Goal: Task Accomplishment & Management: Manage account settings

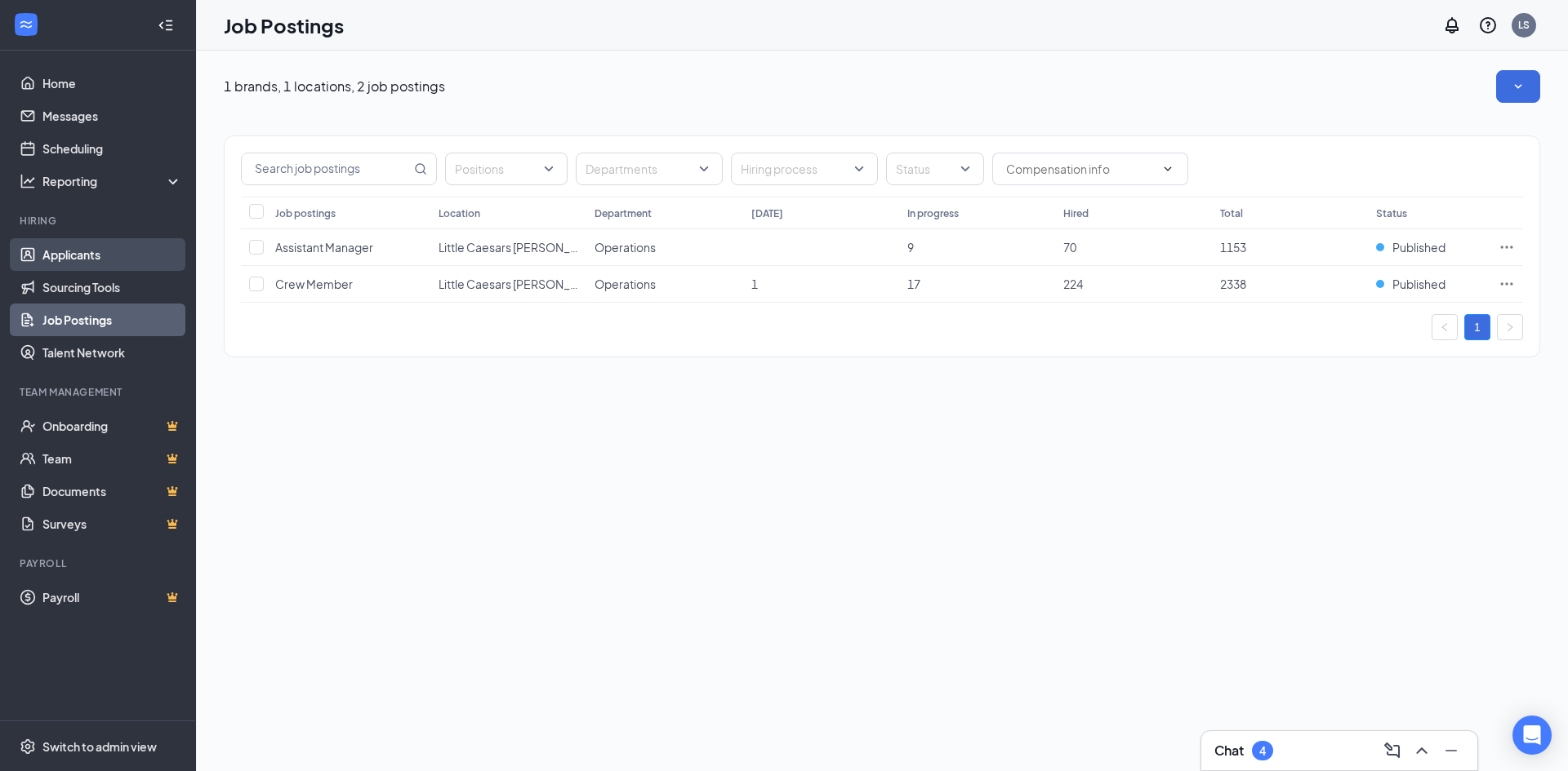
click at [92, 255] on link "Applicants" at bounding box center [112, 254] width 139 height 32
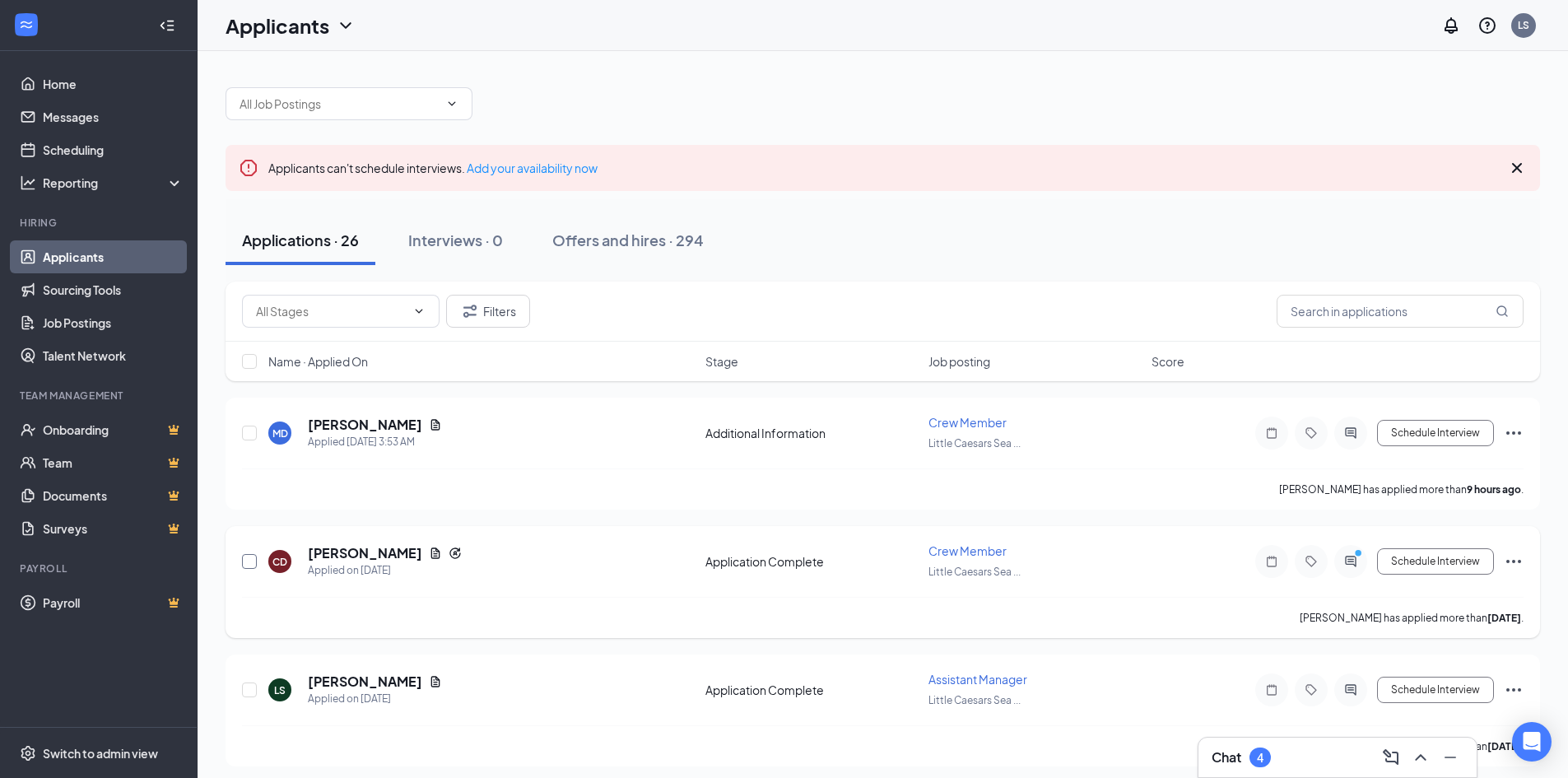
click at [247, 559] on input "checkbox" at bounding box center [249, 562] width 15 height 15
checkbox input "true"
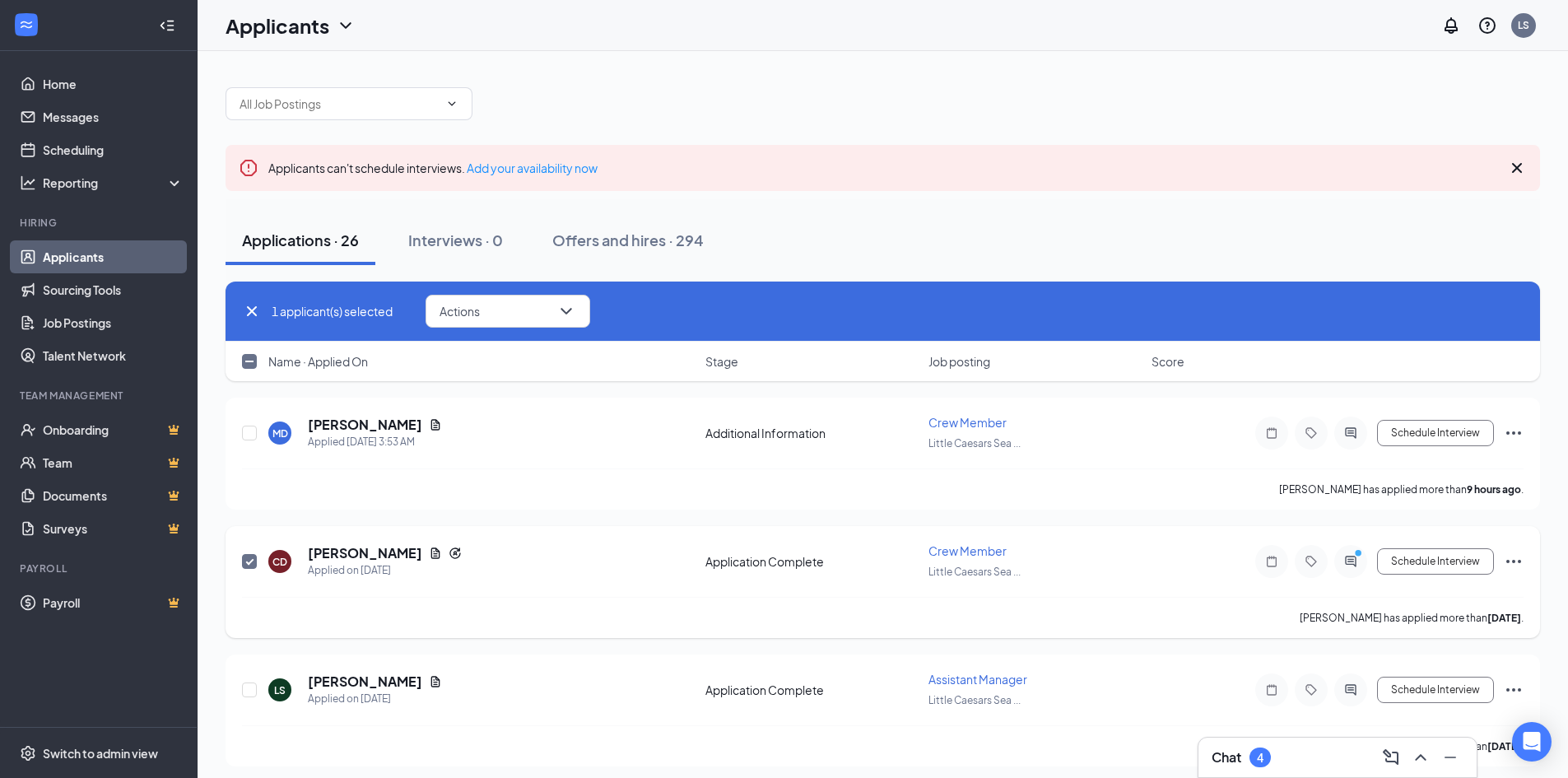
click at [1521, 565] on icon "Ellipses" at bounding box center [1514, 562] width 20 height 20
click at [1453, 596] on p "[PERSON_NAME] as hired" at bounding box center [1440, 596] width 141 height 17
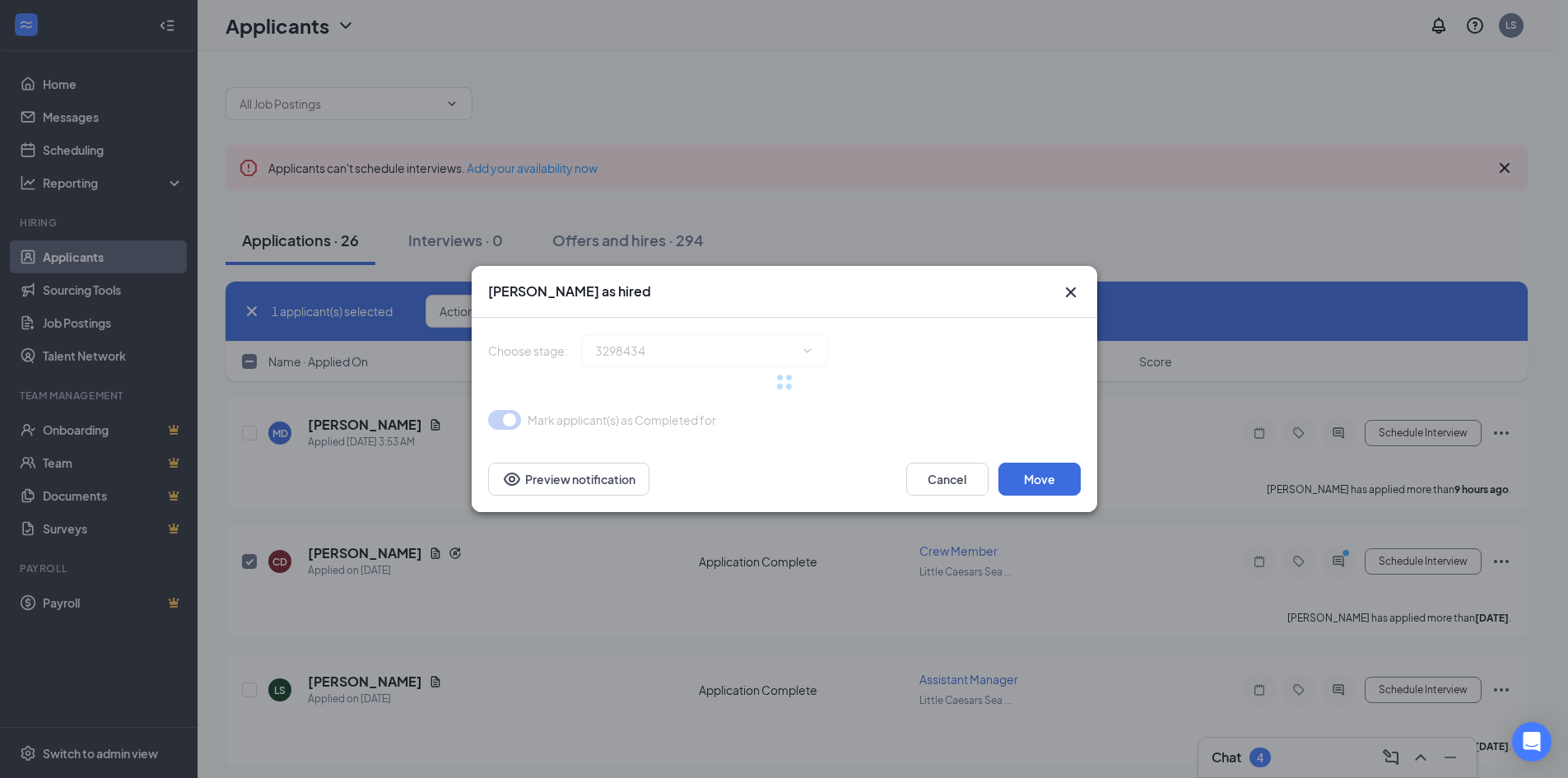
type input "Hiring Complete (final stage)"
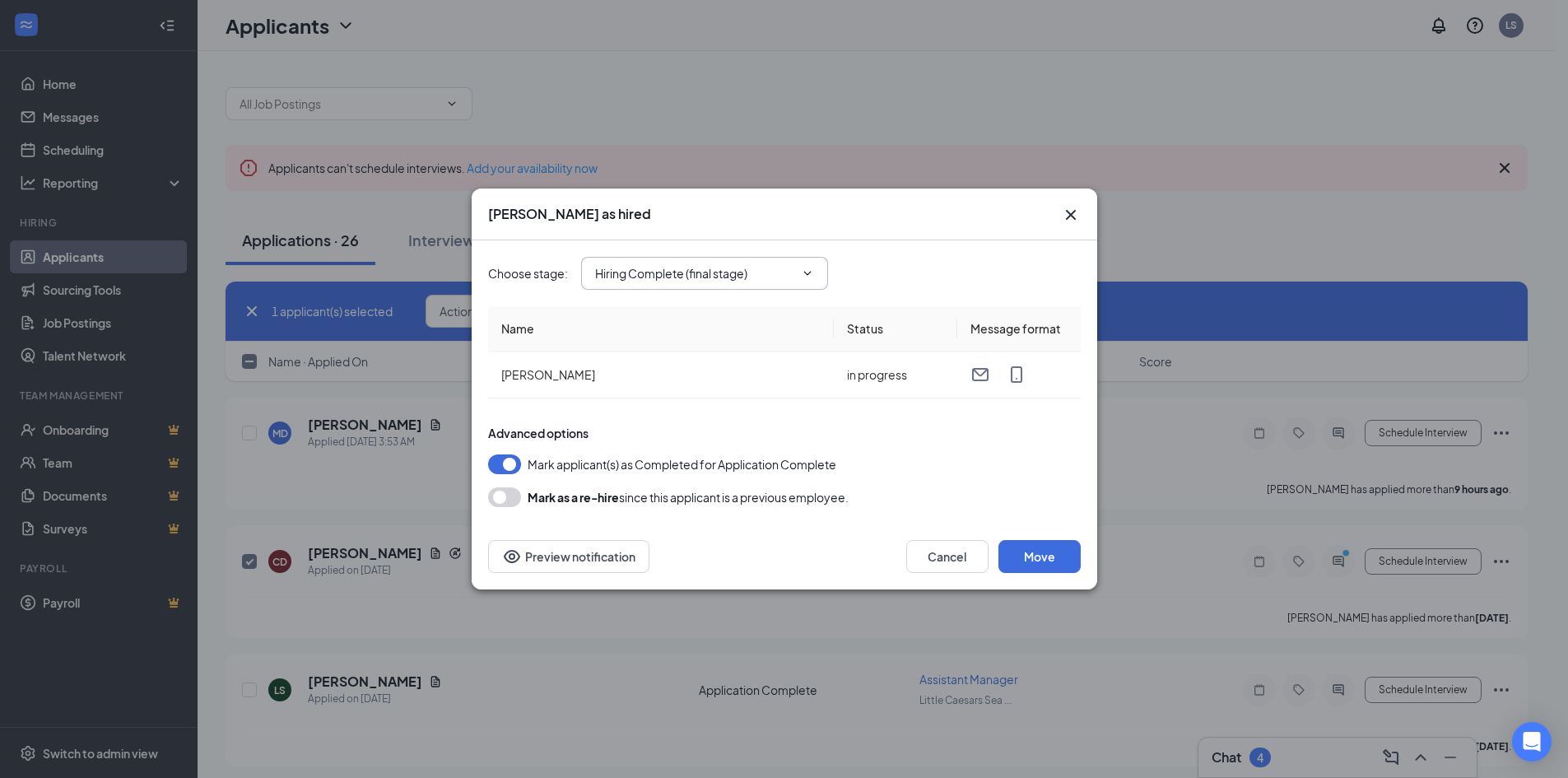
click at [773, 280] on input "Hiring Complete (final stage)" at bounding box center [695, 273] width 200 height 18
click at [877, 266] on div "Choose stage : Hiring Complete (final stage) Hiring Complete (final stage)" at bounding box center [784, 273] width 593 height 33
click at [812, 275] on icon "ChevronDown" at bounding box center [807, 273] width 13 height 13
click at [812, 272] on icon "ChevronDown" at bounding box center [807, 273] width 13 height 13
click at [809, 272] on icon "ChevronDown" at bounding box center [807, 273] width 13 height 13
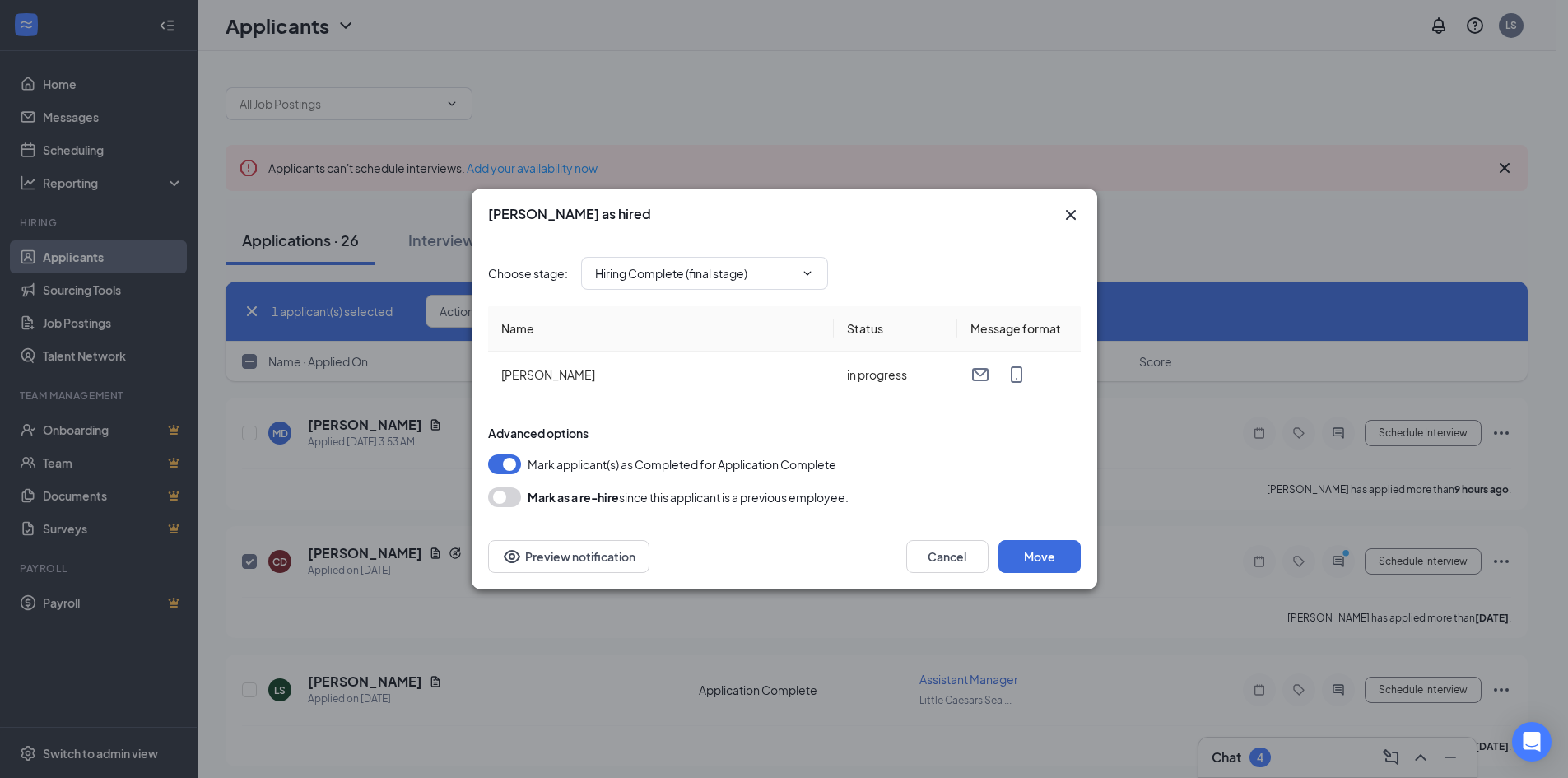
click at [1066, 221] on icon "Cross" at bounding box center [1071, 215] width 20 height 20
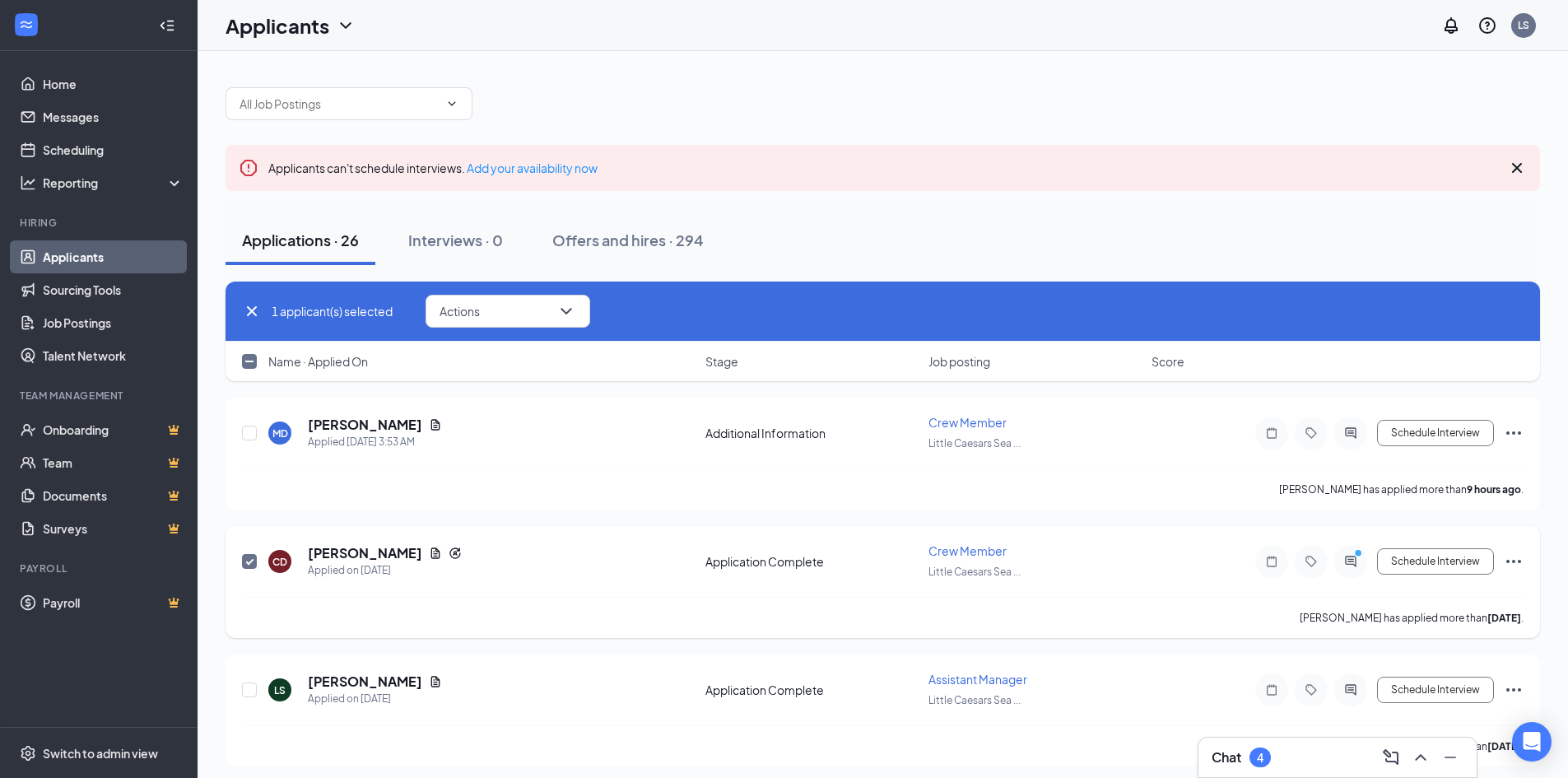
click at [1512, 557] on icon "Ellipses" at bounding box center [1514, 562] width 20 height 20
click at [1428, 727] on p "Move to stage" at bounding box center [1440, 720] width 141 height 17
type input "Onsite Interview (next stage)"
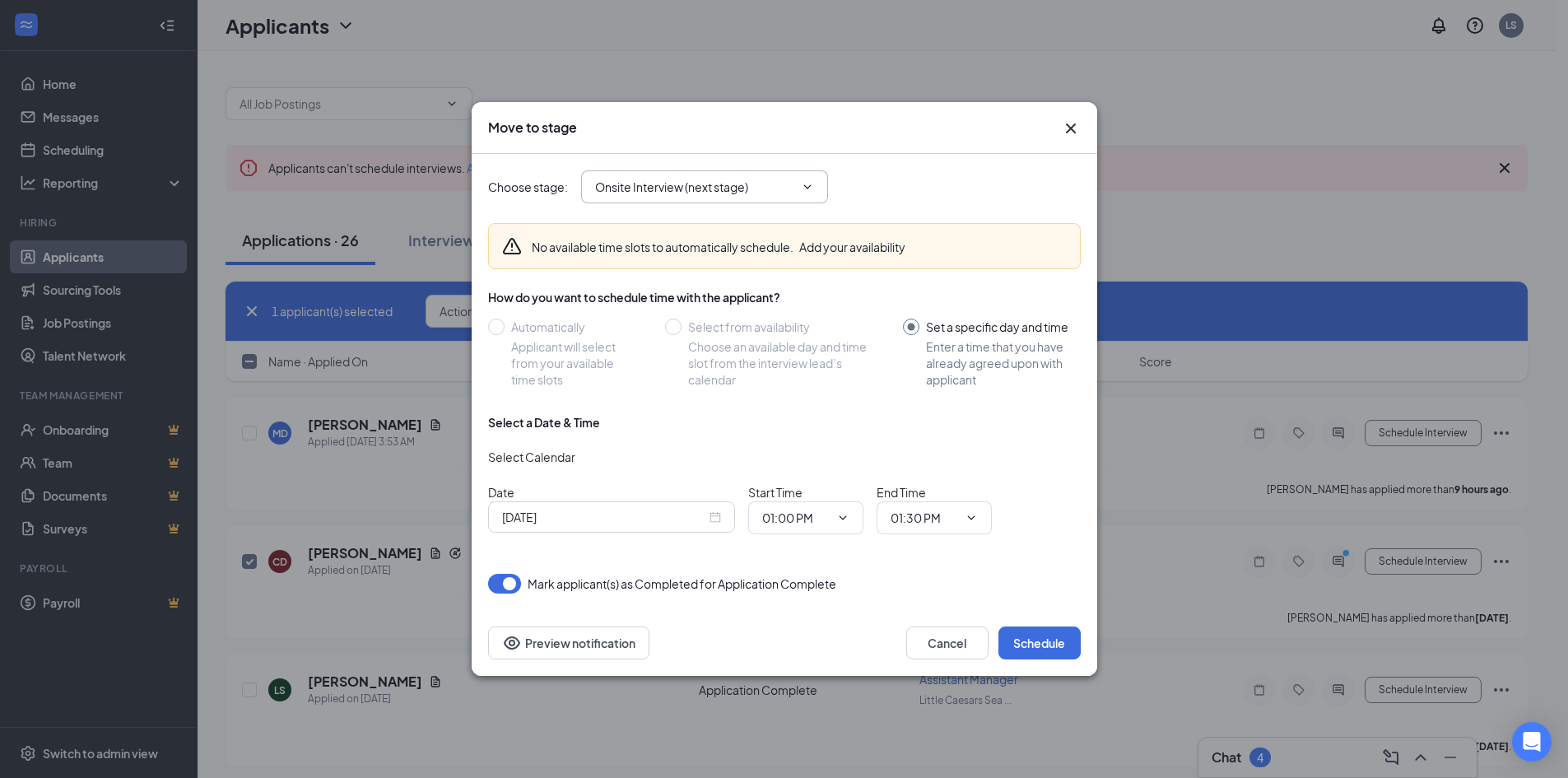
click at [816, 190] on span "Onsite Interview (next stage)" at bounding box center [704, 186] width 247 height 33
click at [801, 186] on icon "ChevronDown" at bounding box center [807, 186] width 13 height 13
click at [809, 180] on span "Onsite Interview (next stage)" at bounding box center [704, 186] width 247 height 33
click at [809, 185] on icon "ChevronDown" at bounding box center [807, 186] width 13 height 13
click at [1066, 130] on icon "Cross" at bounding box center [1071, 129] width 20 height 20
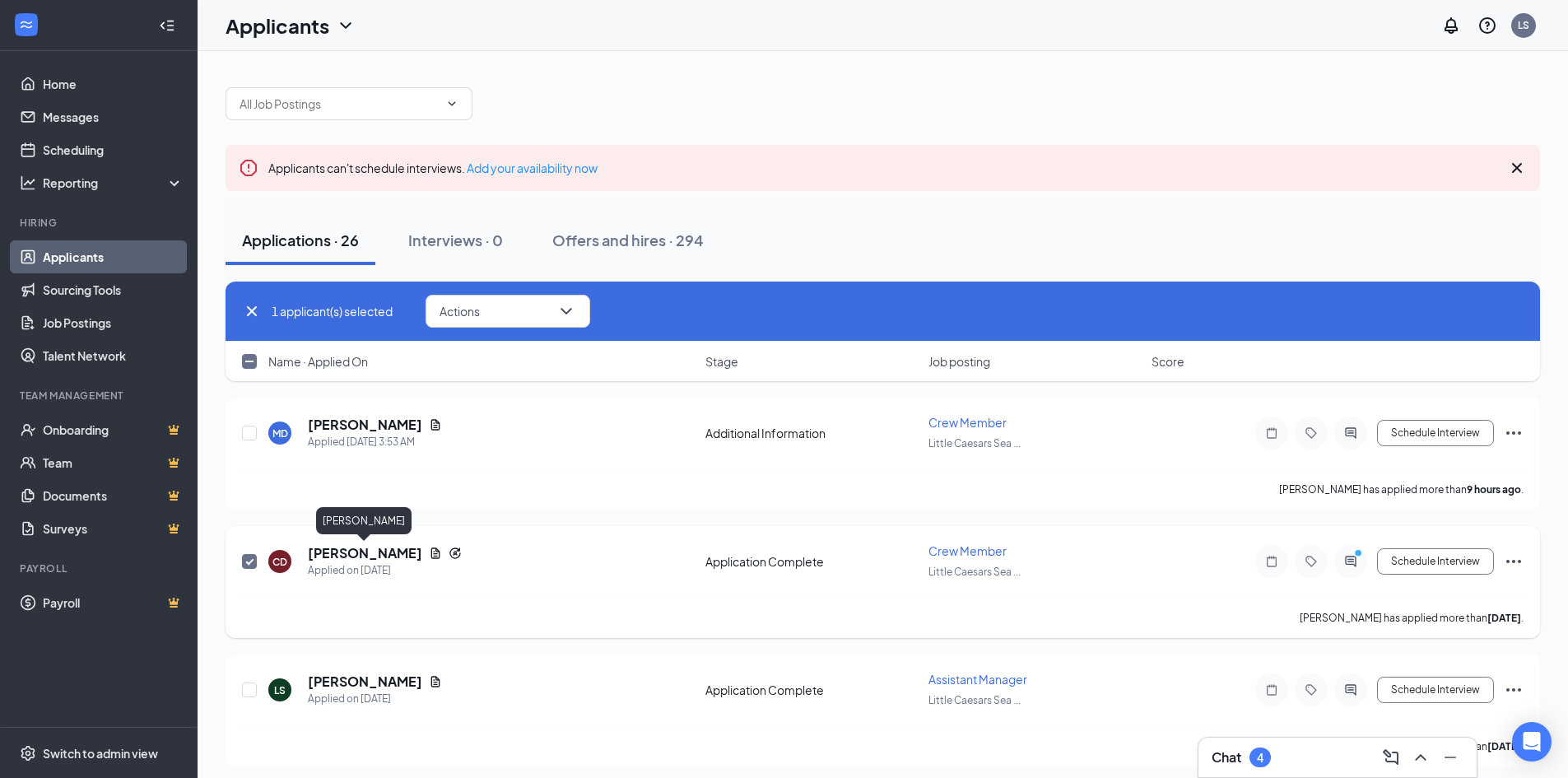
click at [373, 556] on h5 "[PERSON_NAME]" at bounding box center [366, 554] width 115 height 18
checkbox input "false"
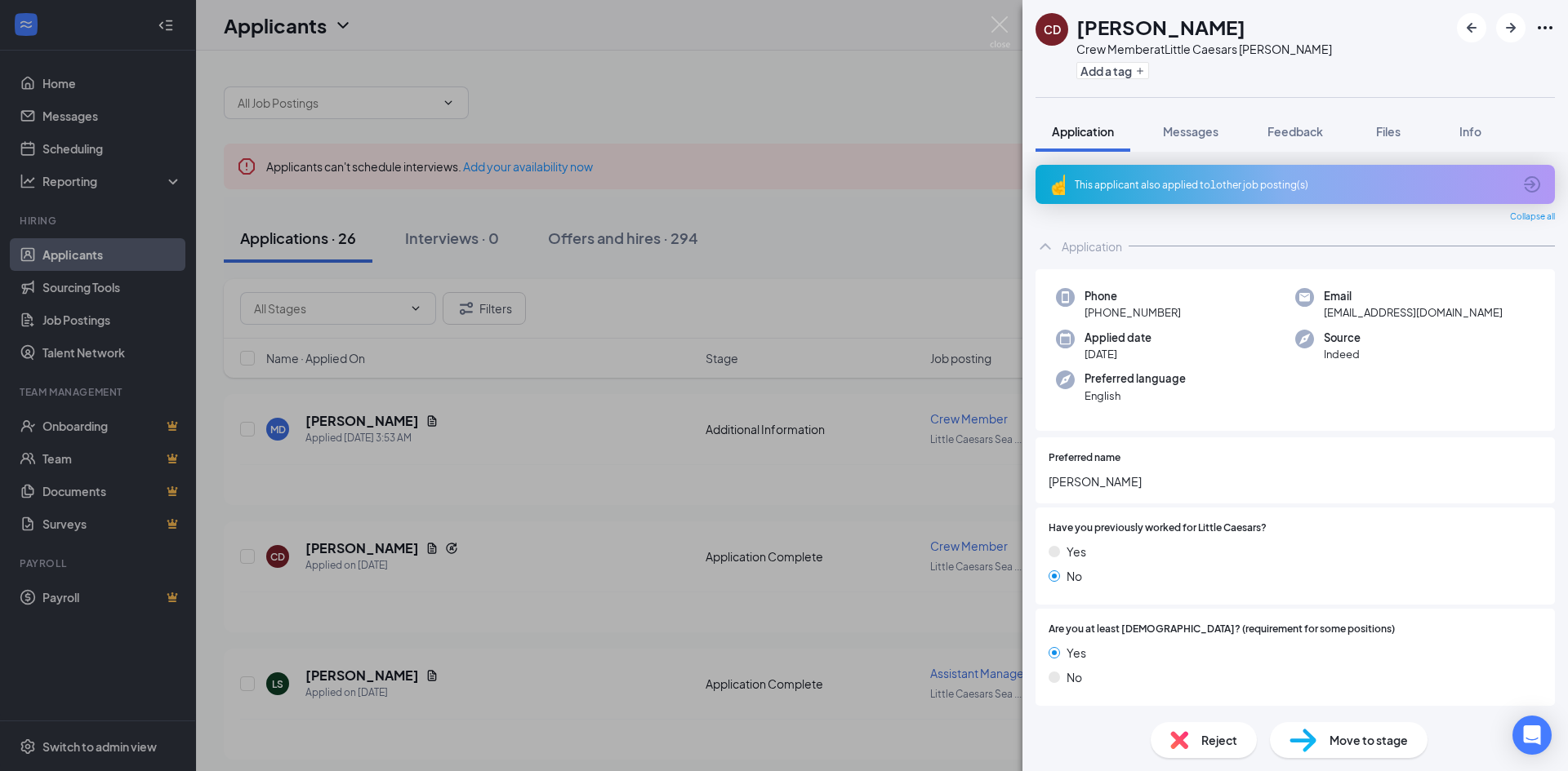
click at [1364, 742] on span "Move to stage" at bounding box center [1368, 741] width 78 height 18
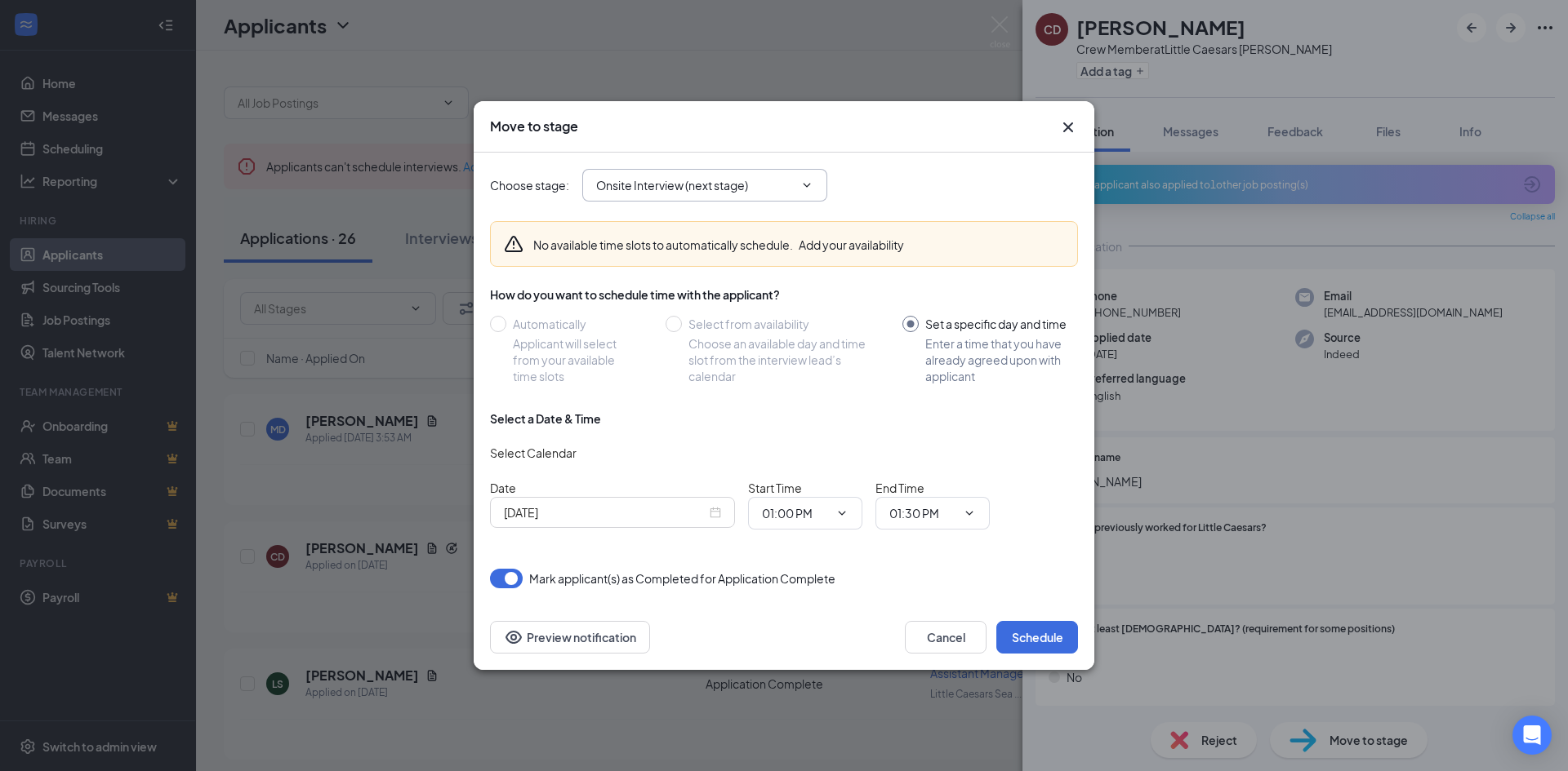
click at [806, 184] on icon "ChevronDown" at bounding box center [807, 184] width 13 height 13
click at [711, 187] on input "Onsite Interview (next stage)" at bounding box center [695, 185] width 198 height 18
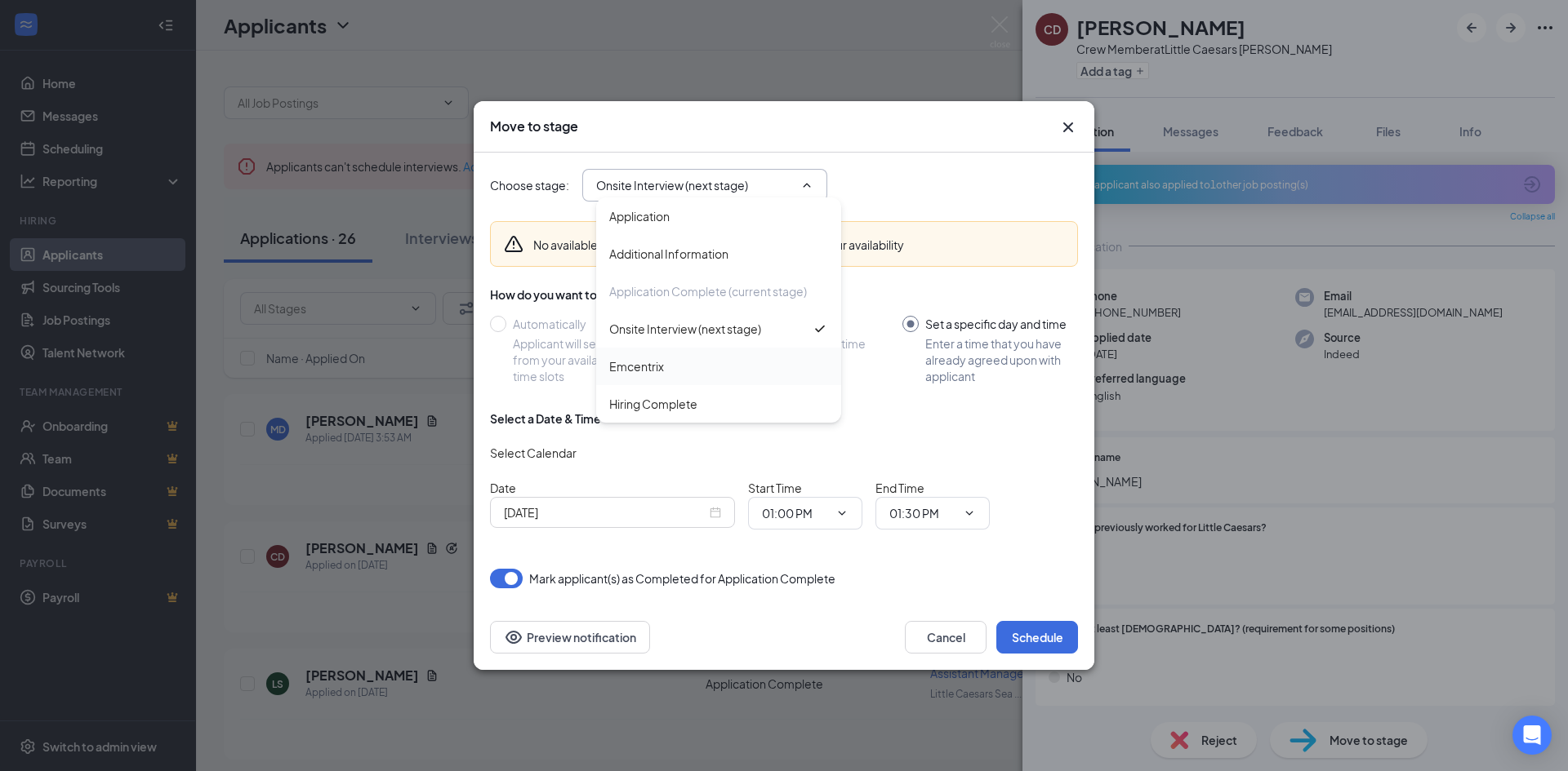
click at [662, 374] on div "Emcentrix" at bounding box center [637, 366] width 55 height 18
type input "Emcentrix"
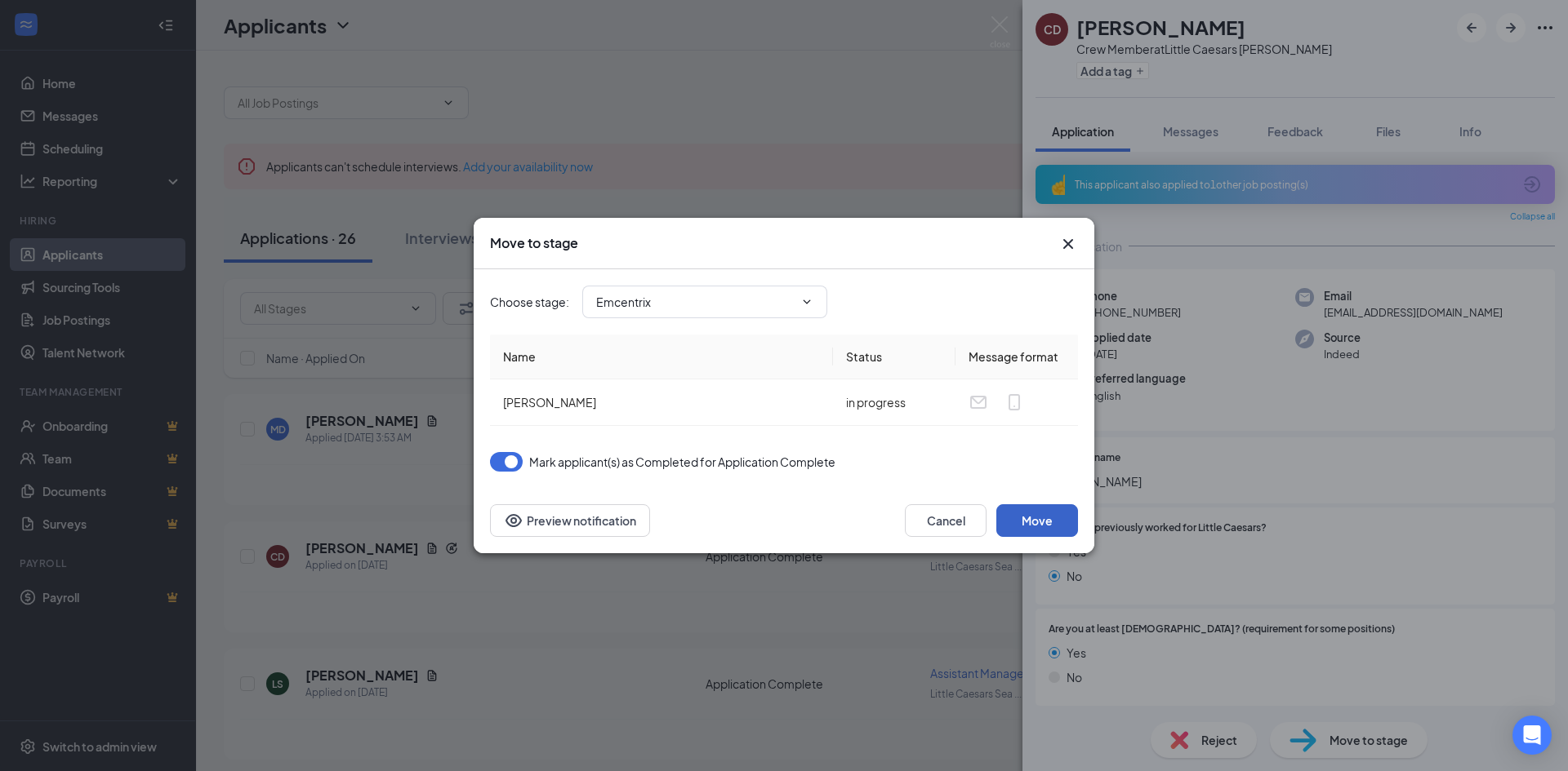
click at [1054, 519] on button "Move" at bounding box center [1036, 520] width 81 height 32
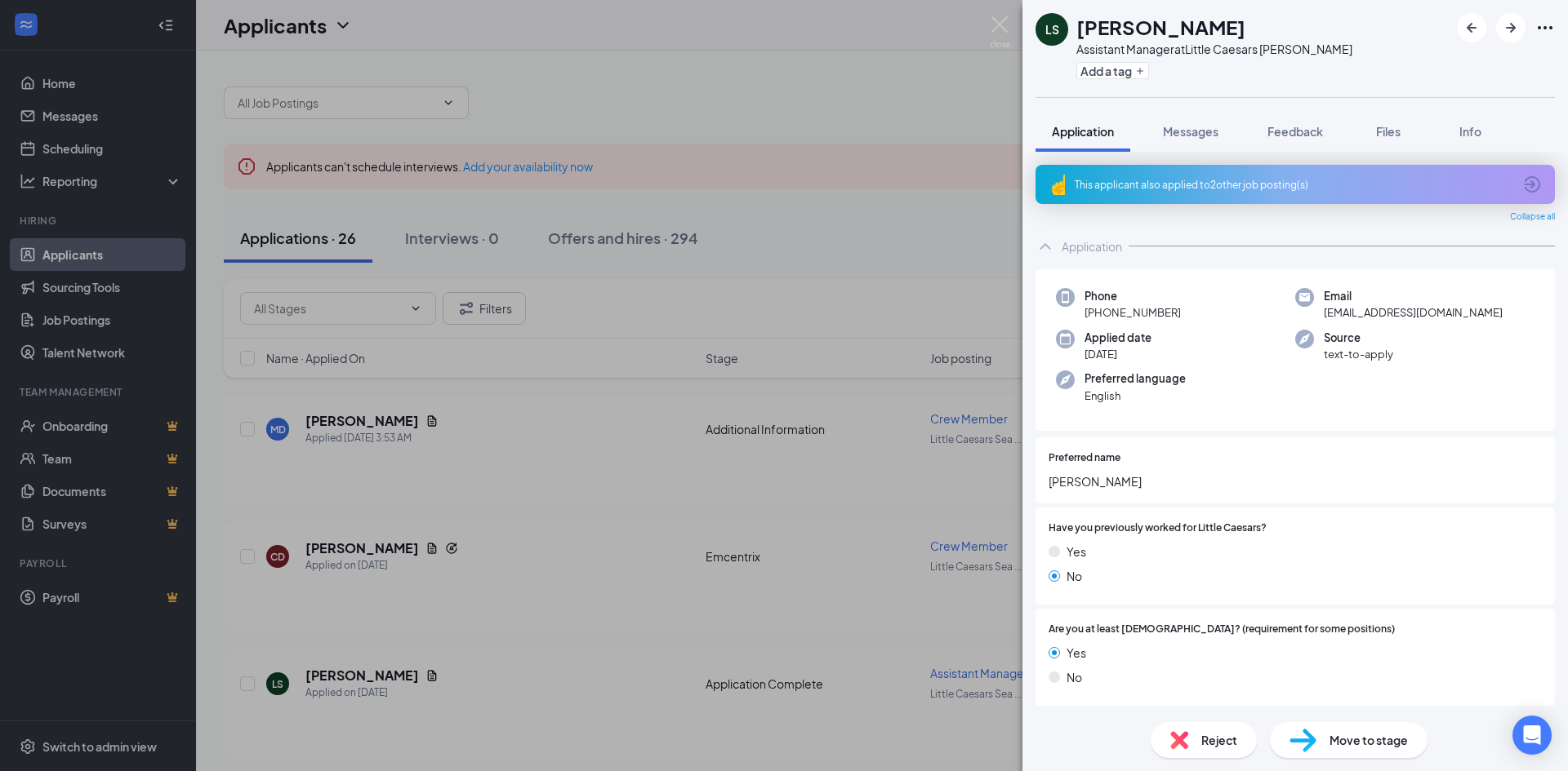
click at [900, 128] on div "LS [PERSON_NAME] Assistant Manager at [GEOGRAPHIC_DATA][PERSON_NAME] Add a tag …" at bounding box center [784, 385] width 1568 height 771
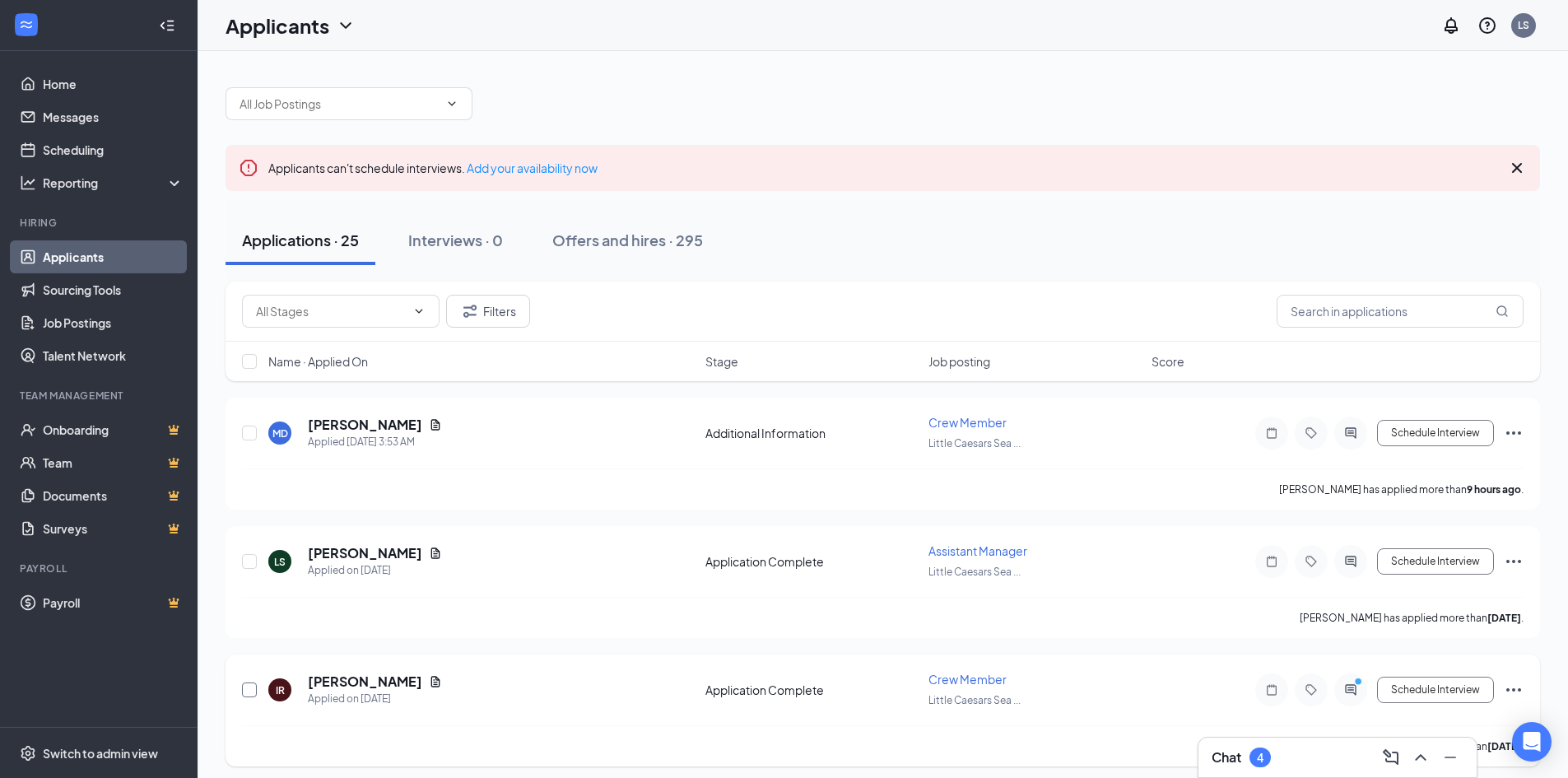
click at [244, 694] on input "checkbox" at bounding box center [249, 690] width 15 height 15
checkbox input "true"
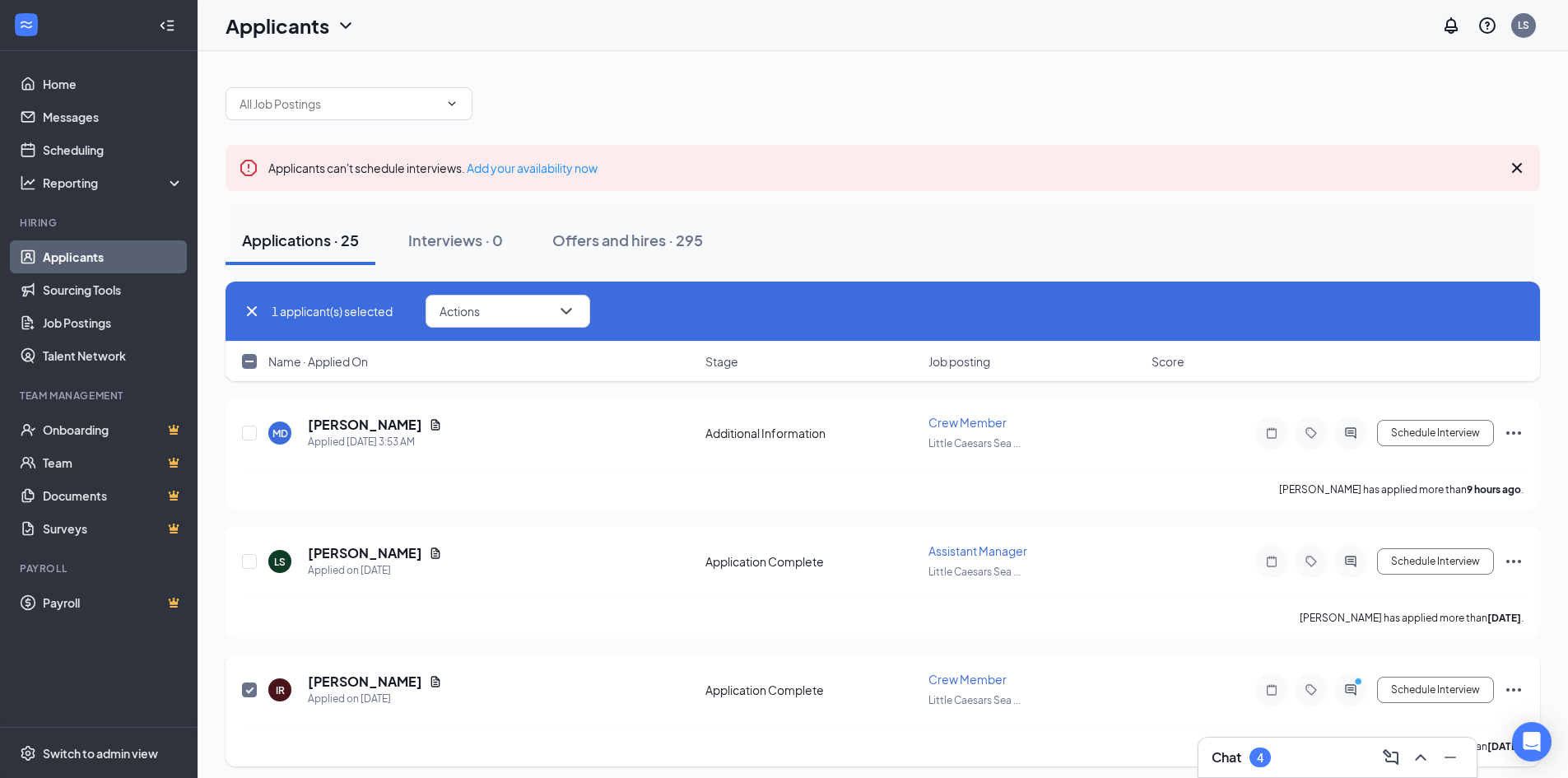
click at [1513, 680] on icon "Ellipses" at bounding box center [1514, 690] width 20 height 20
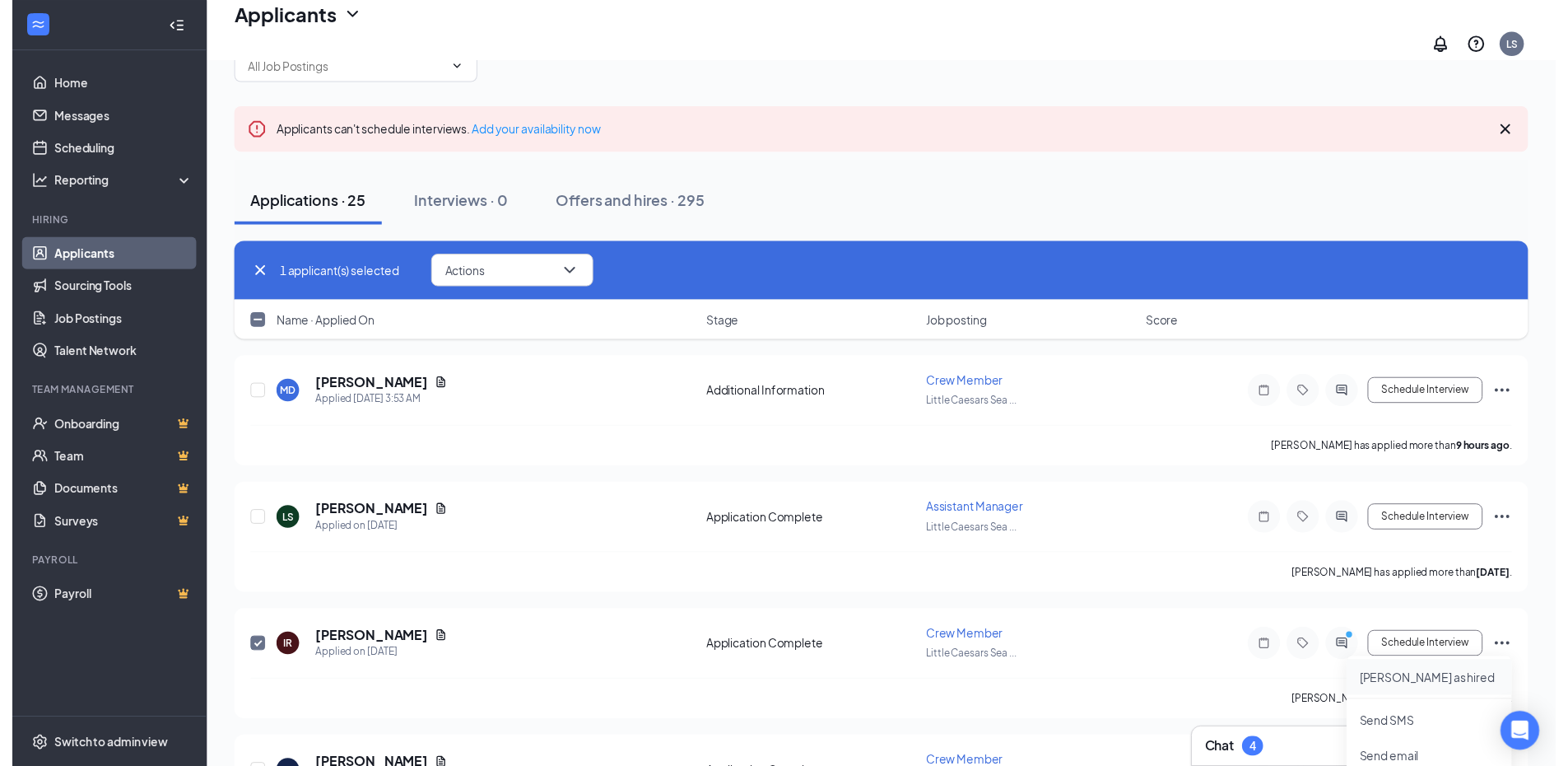
scroll to position [165, 0]
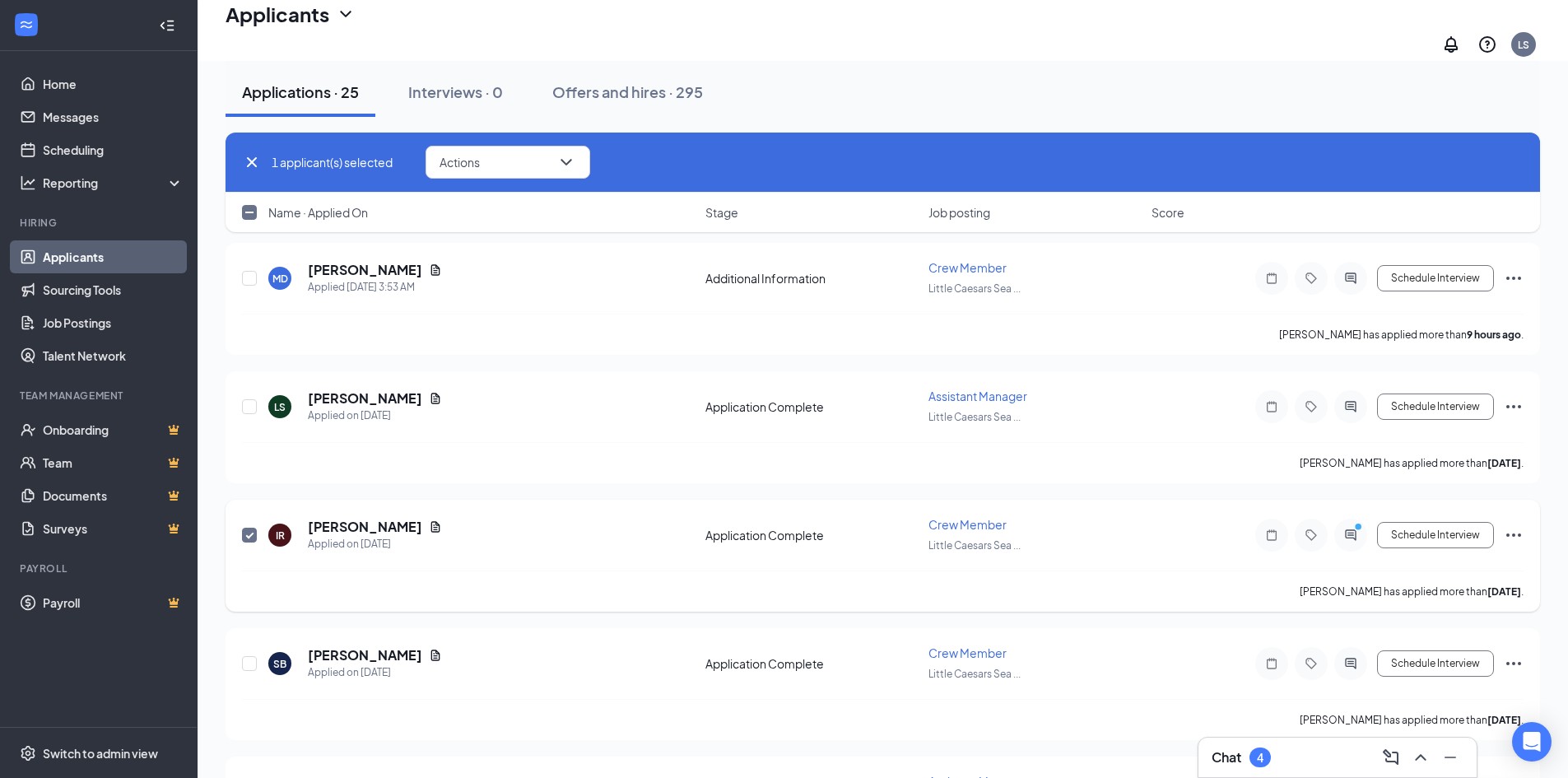
click at [1519, 526] on icon "Ellipses" at bounding box center [1514, 536] width 20 height 20
click at [1516, 529] on icon "Ellipses" at bounding box center [1514, 536] width 20 height 20
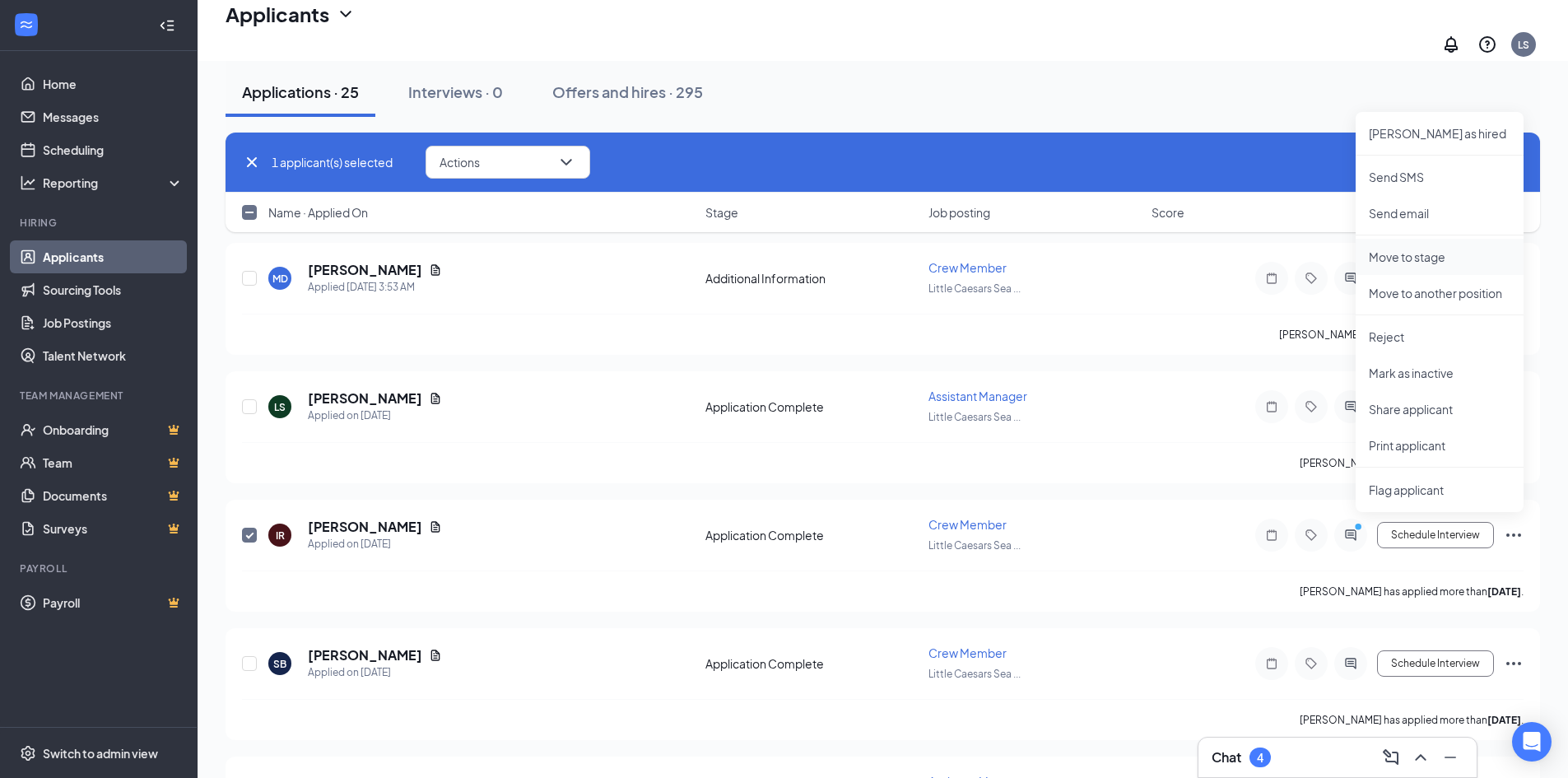
click at [1403, 260] on p "Move to stage" at bounding box center [1440, 257] width 141 height 17
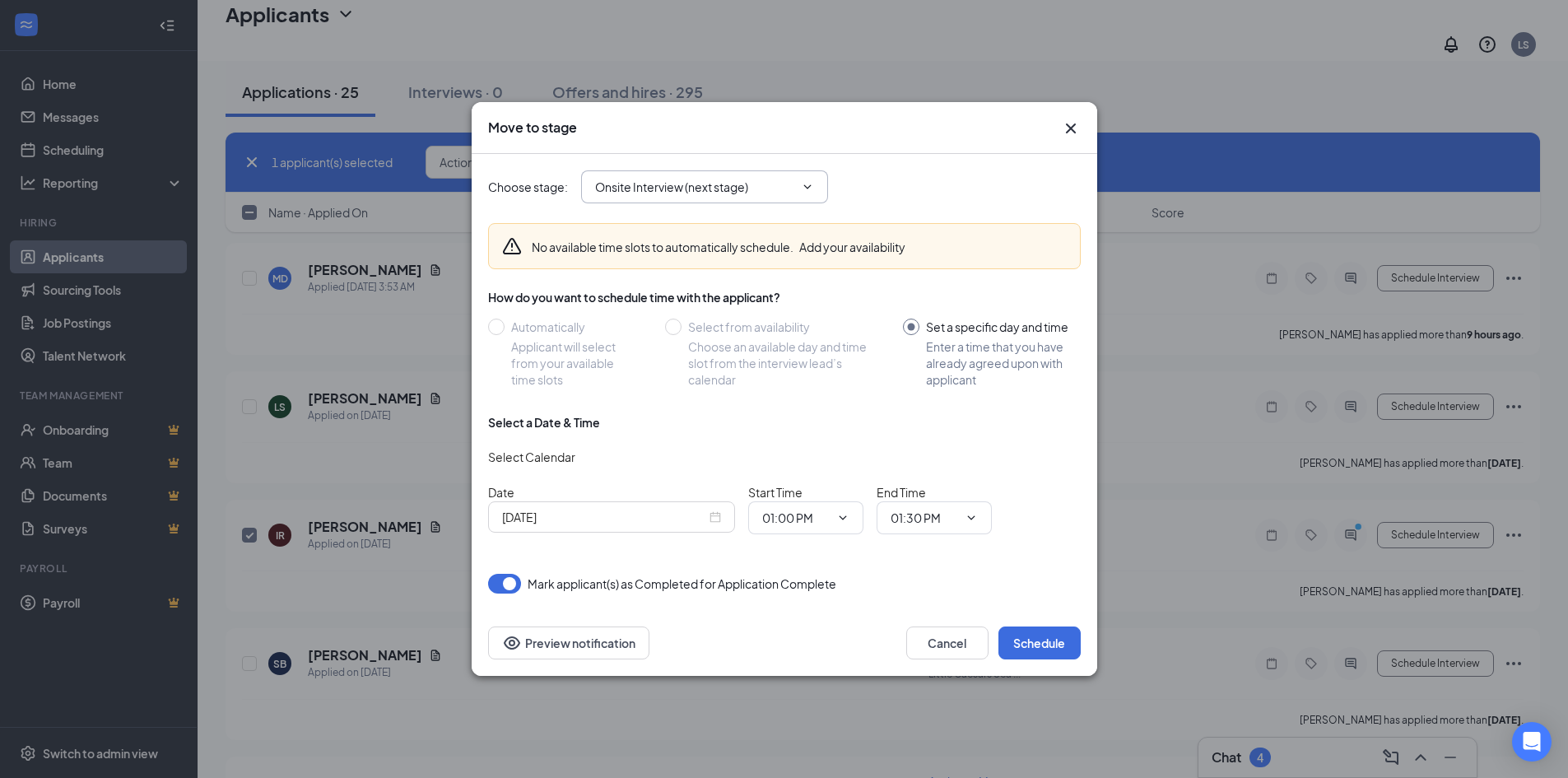
click at [802, 189] on icon "ChevronDown" at bounding box center [807, 186] width 13 height 13
click at [812, 185] on icon "ChevronDown" at bounding box center [807, 186] width 13 height 13
click at [799, 185] on span at bounding box center [805, 186] width 17 height 13
click at [694, 183] on input "Onsite Interview (next stage)" at bounding box center [695, 187] width 200 height 18
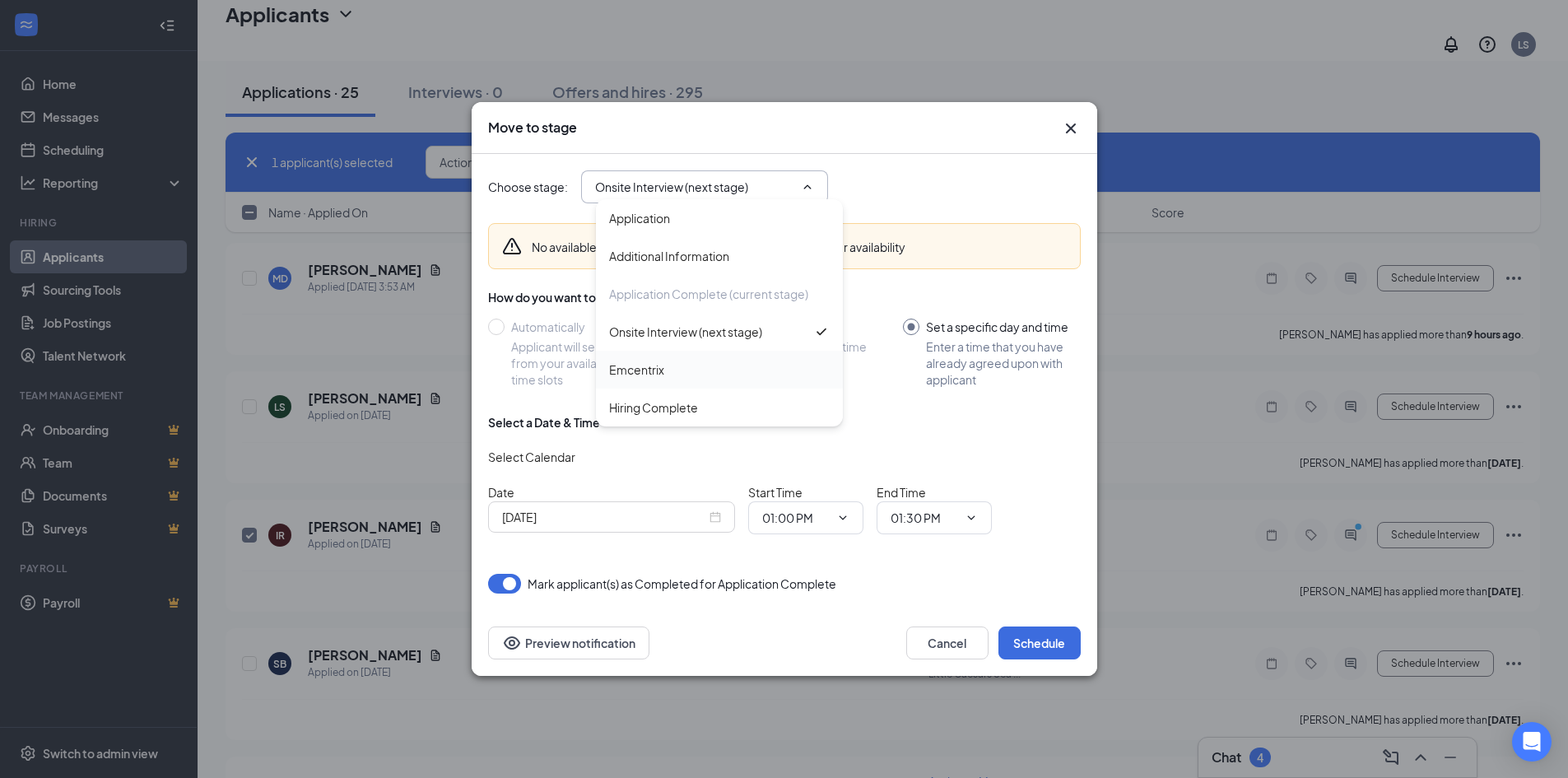
click at [653, 368] on div "Emcentrix" at bounding box center [637, 370] width 55 height 18
type input "Emcentrix"
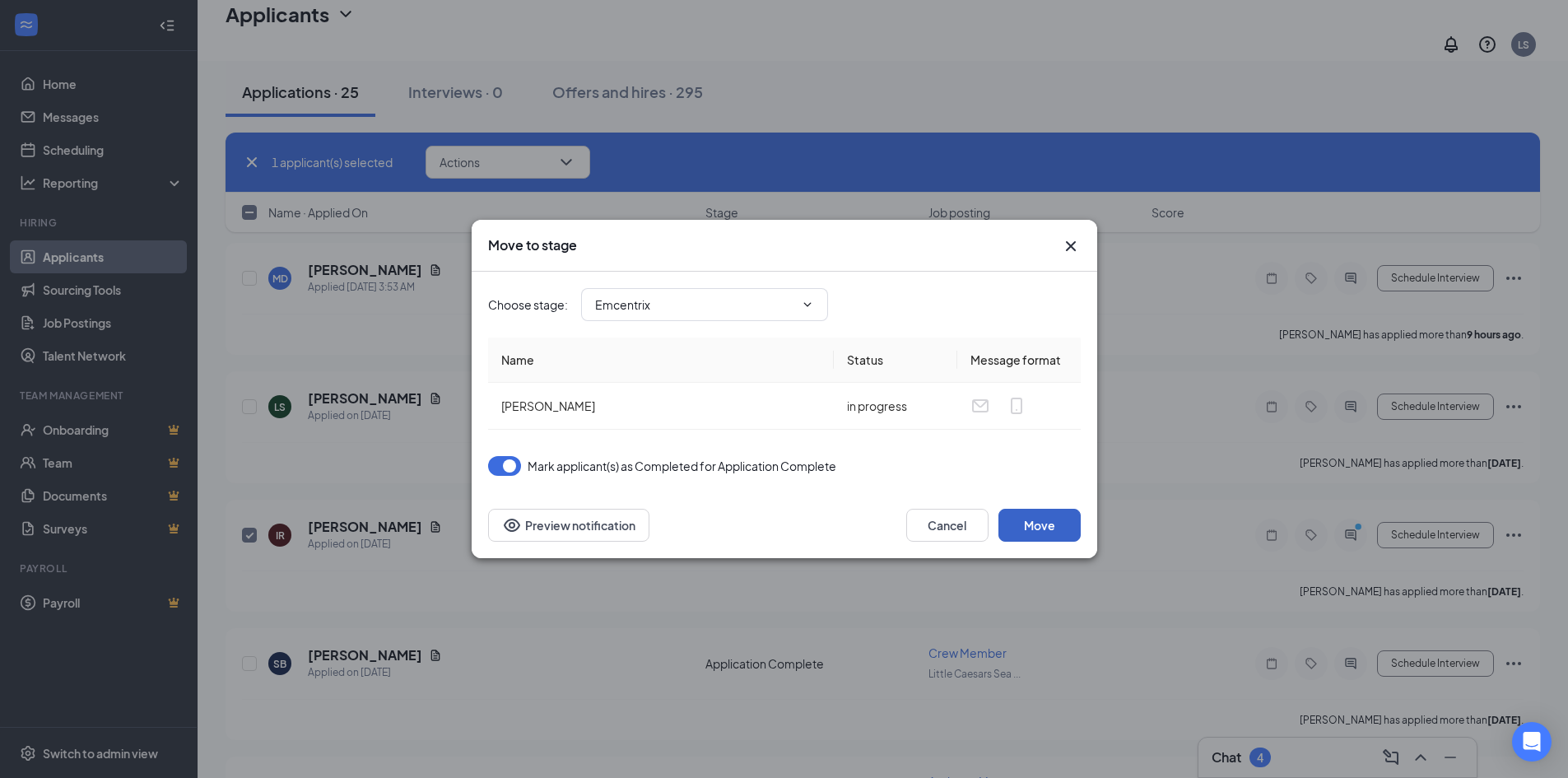
click at [1023, 531] on button "Move" at bounding box center [1039, 525] width 82 height 33
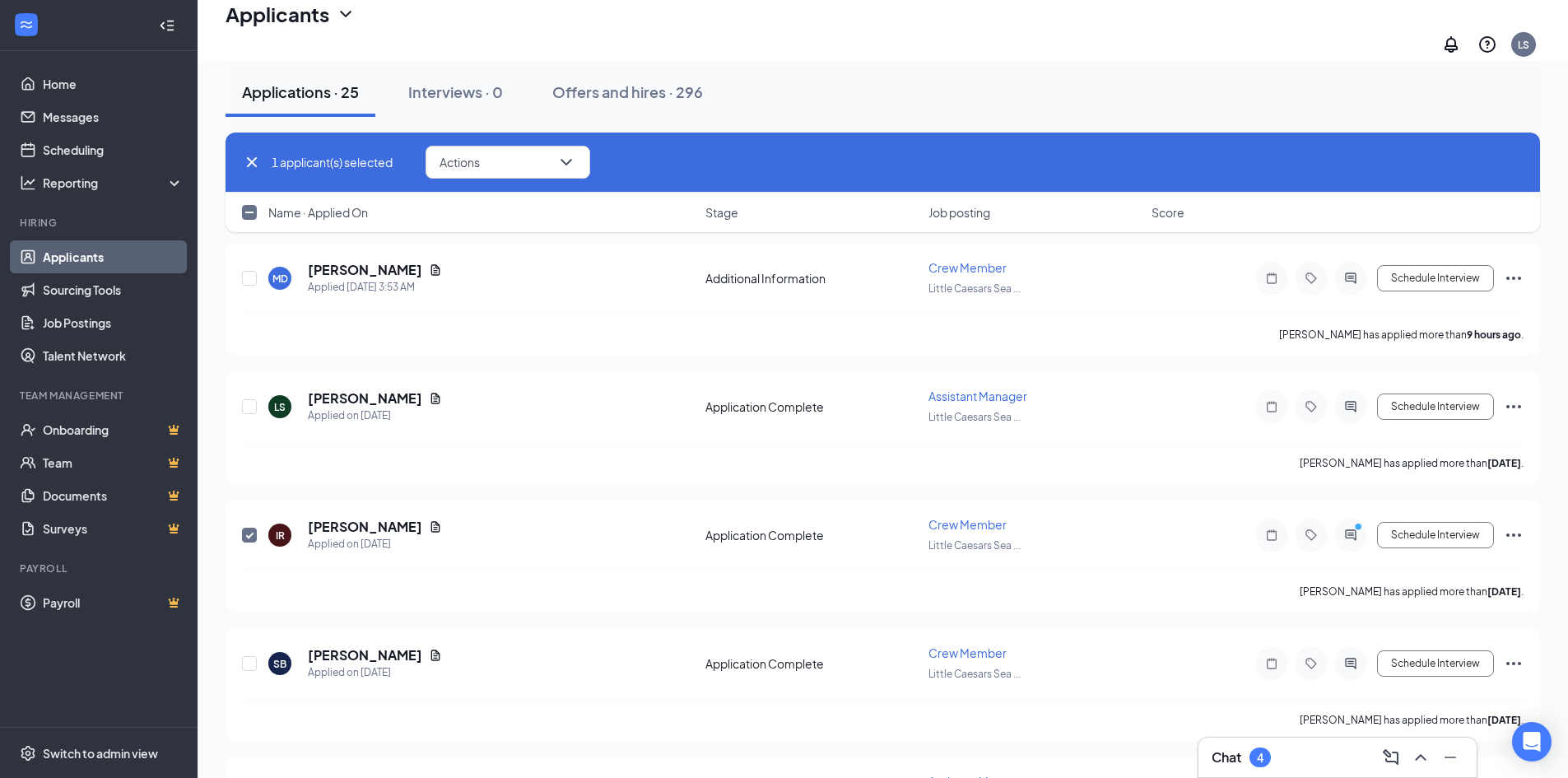
checkbox input "false"
click at [363, 647] on h5 "[PERSON_NAME]" at bounding box center [366, 655] width 115 height 18
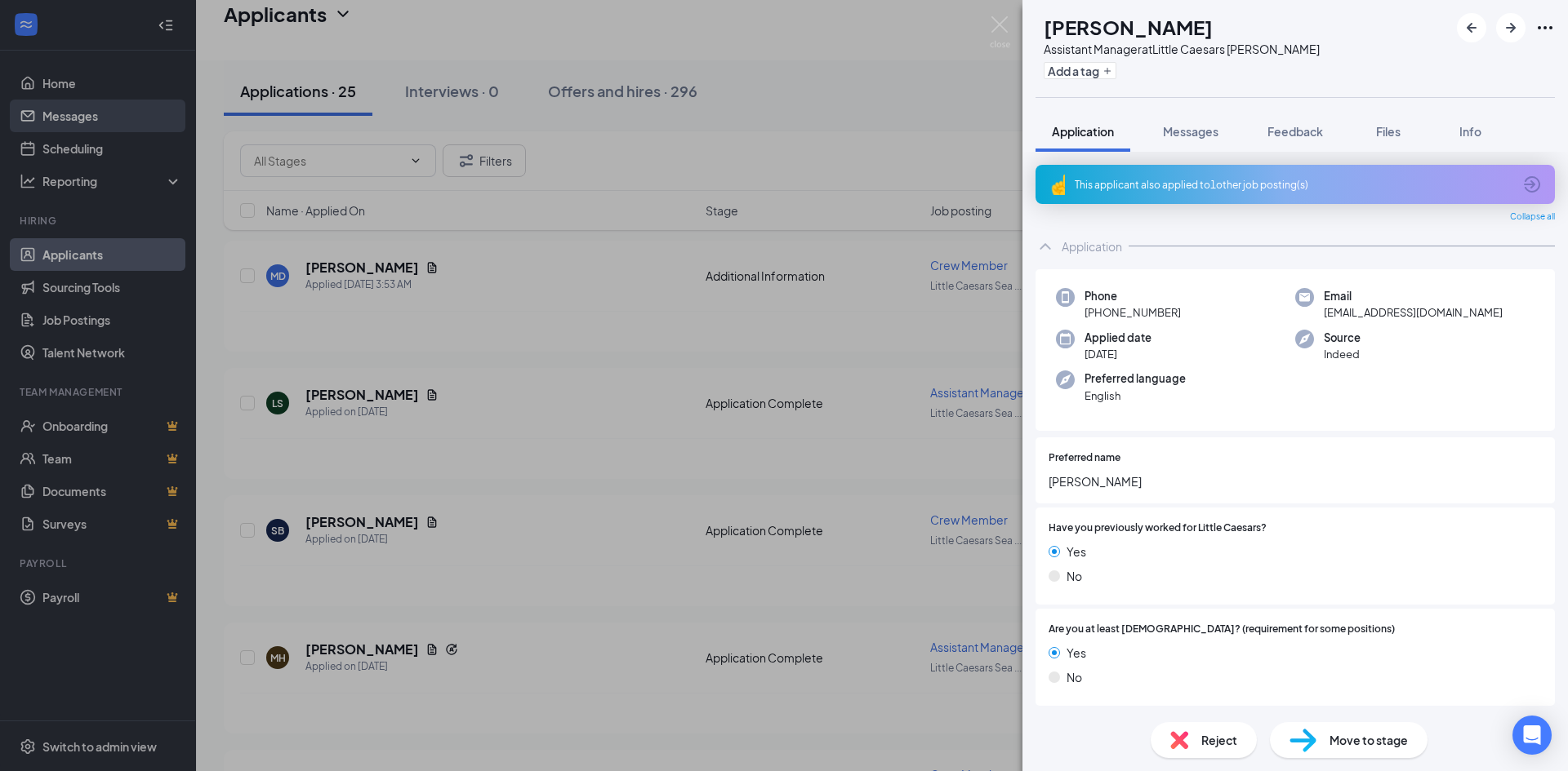
click at [85, 120] on div "[PERSON_NAME] Assistant Manager at [GEOGRAPHIC_DATA][PERSON_NAME] Add a tag App…" at bounding box center [784, 385] width 1568 height 771
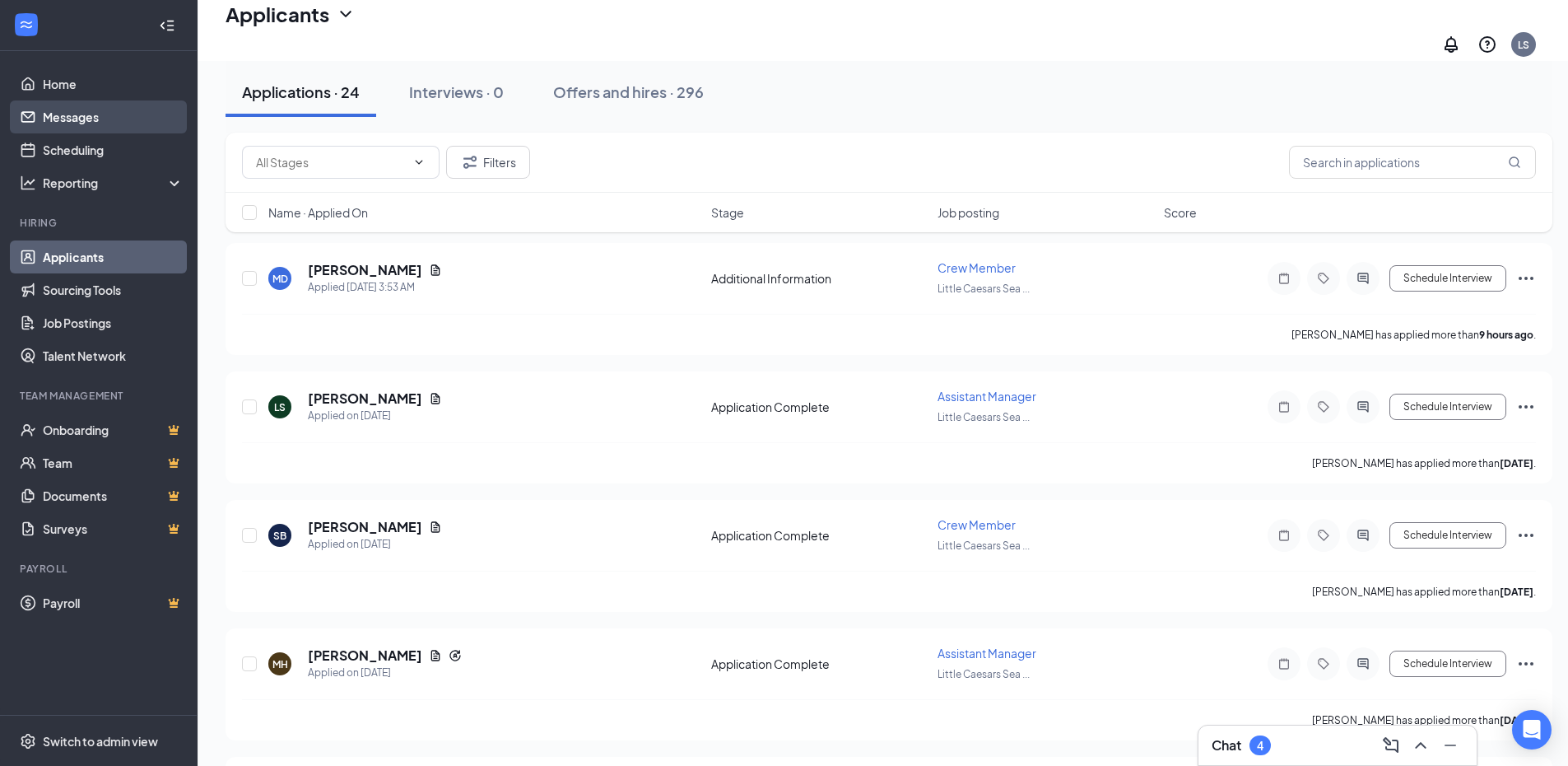
click at [82, 109] on link "Messages" at bounding box center [113, 117] width 140 height 33
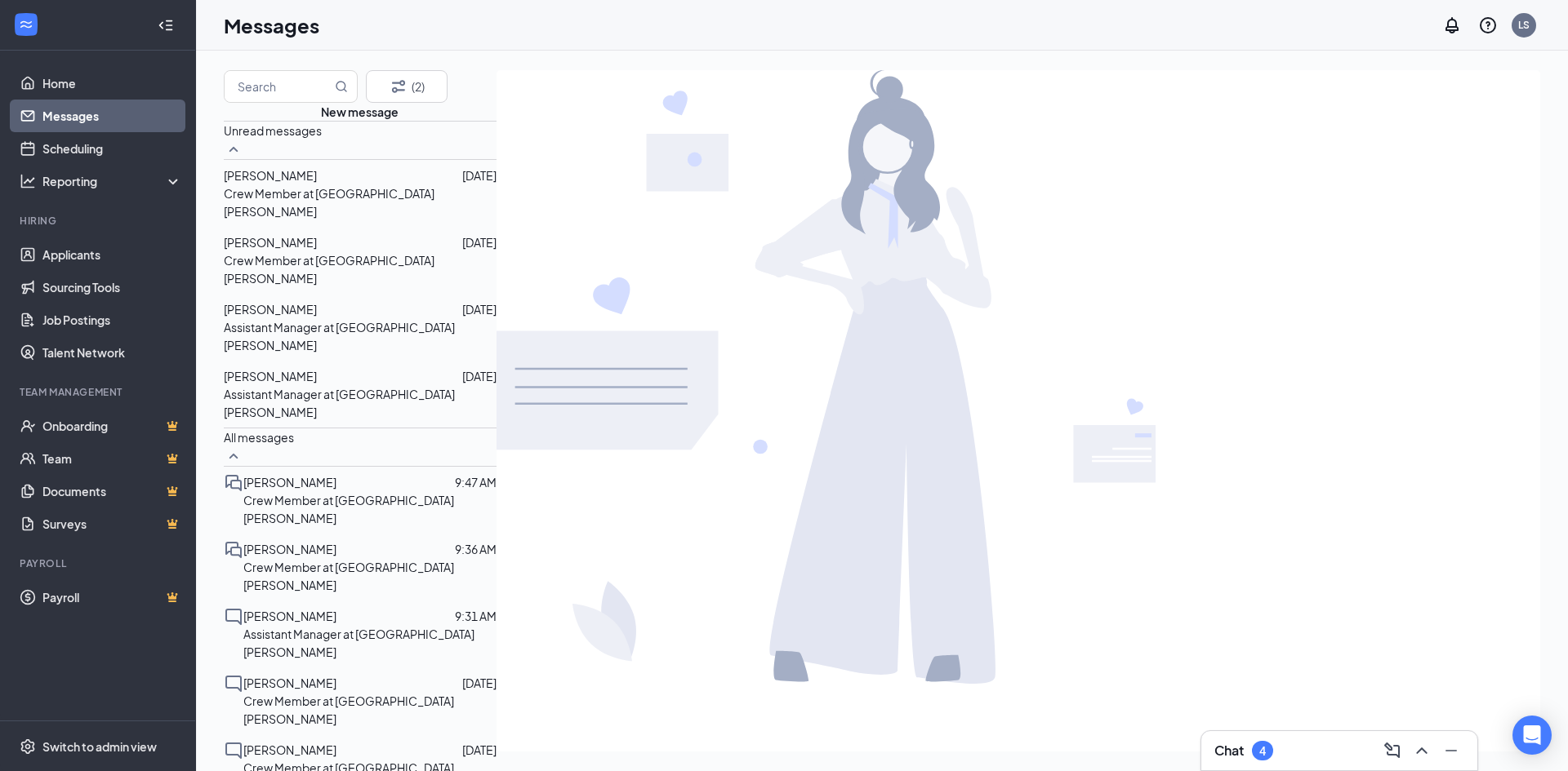
click at [316, 492] on p "Crew Member at [GEOGRAPHIC_DATA][PERSON_NAME]" at bounding box center [369, 509] width 253 height 36
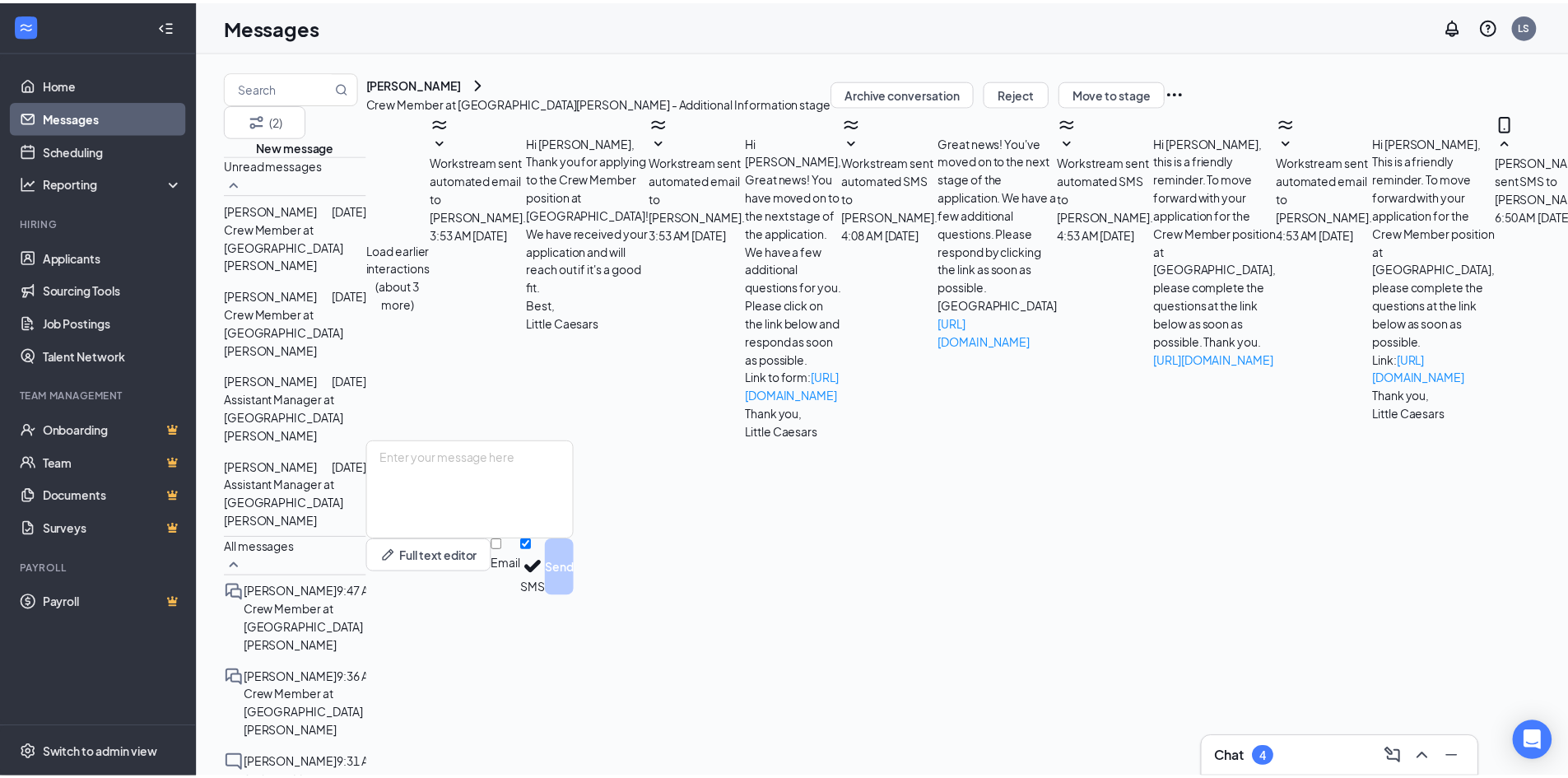
scroll to position [408, 0]
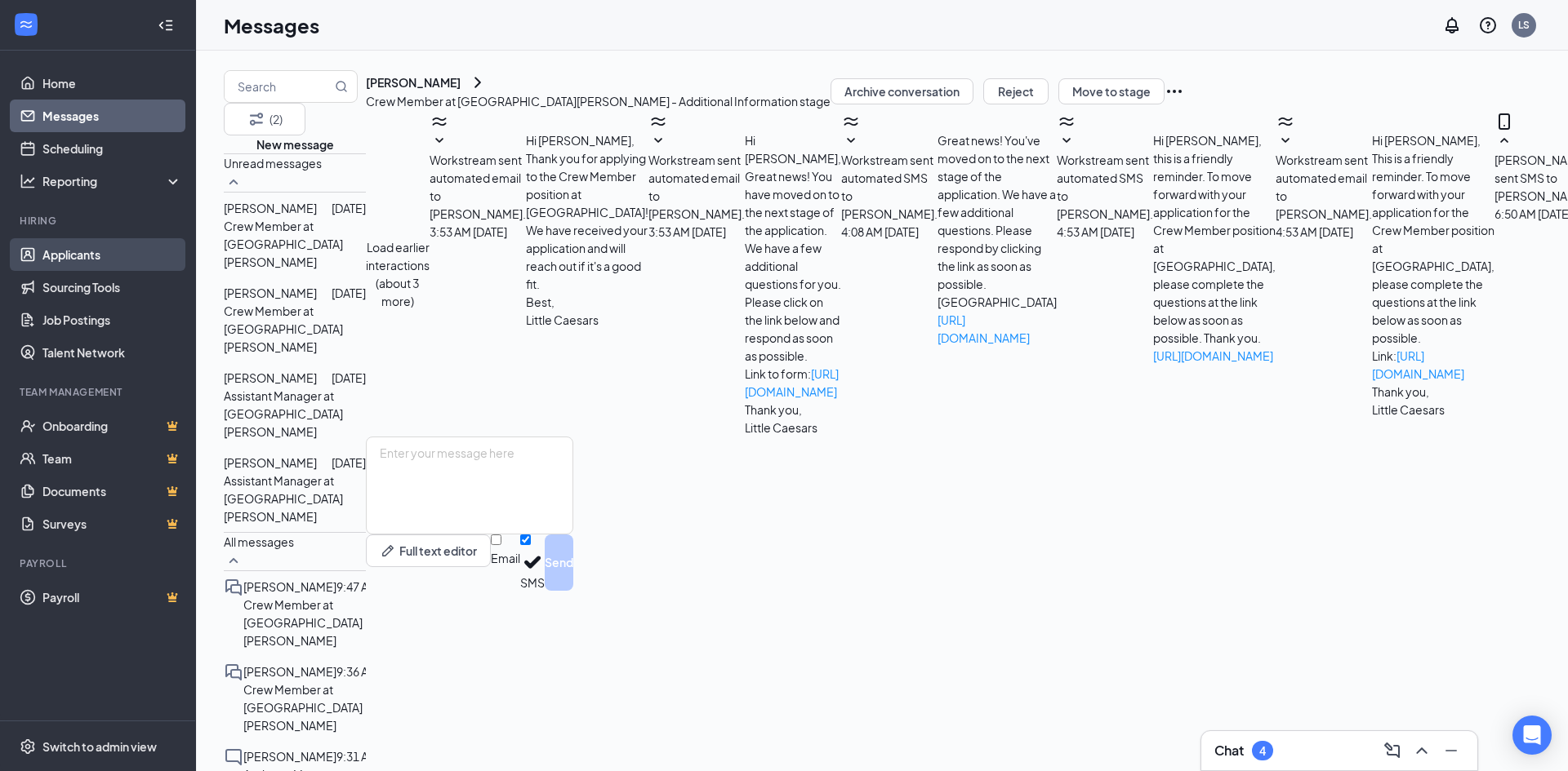
click at [98, 255] on link "Applicants" at bounding box center [112, 254] width 139 height 32
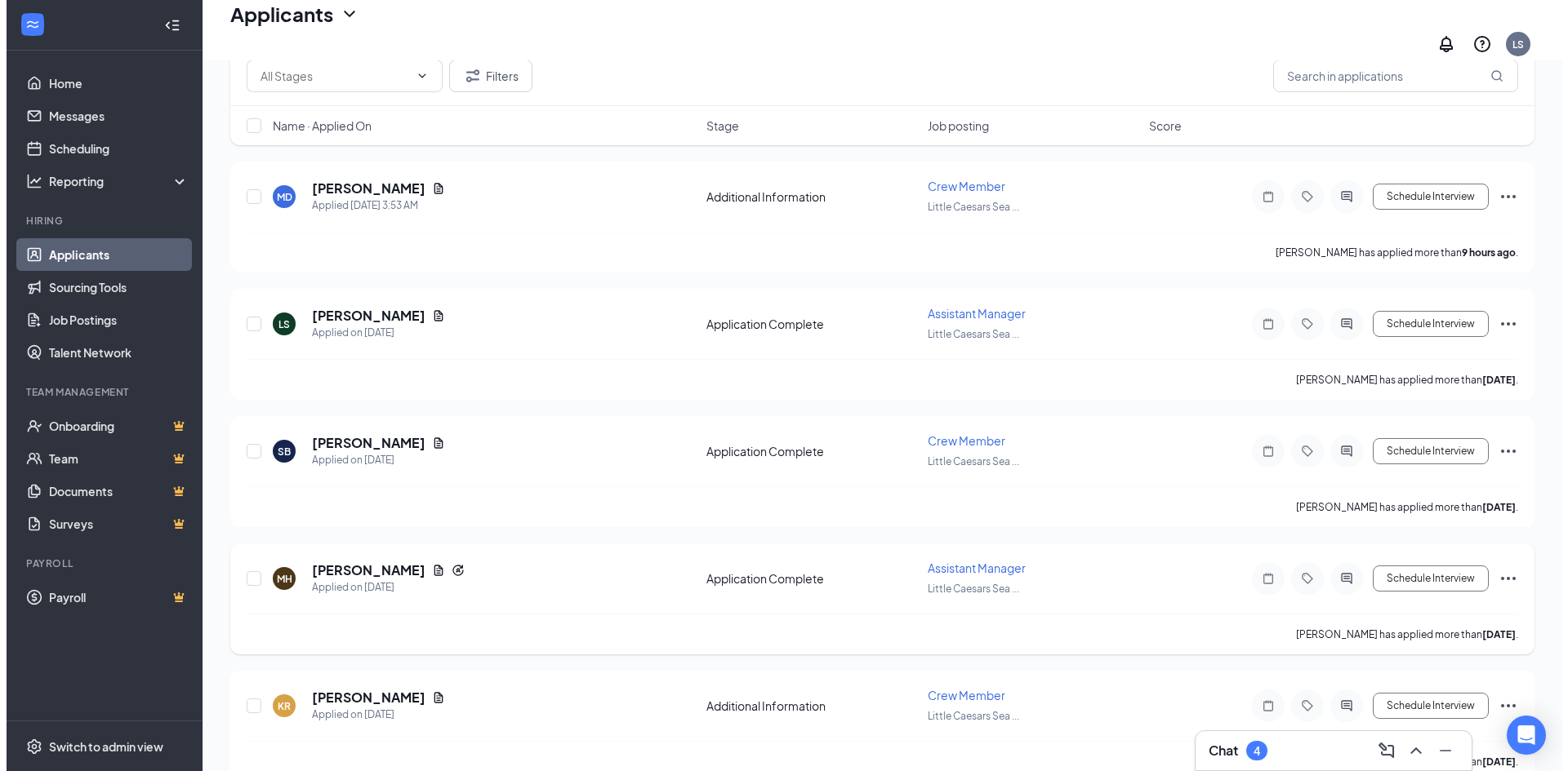
scroll to position [245, 0]
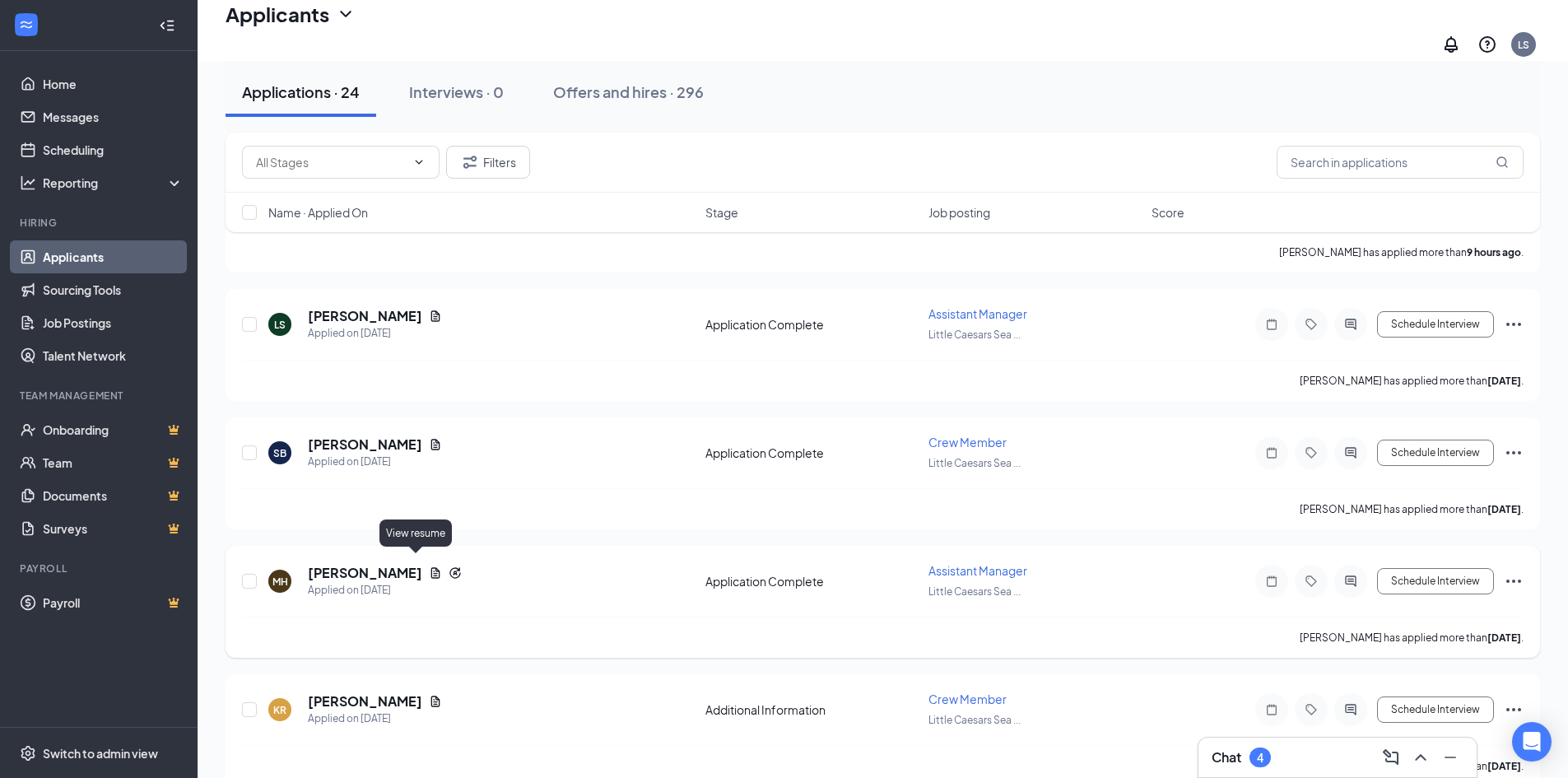
click at [432, 567] on icon "Document" at bounding box center [436, 572] width 9 height 11
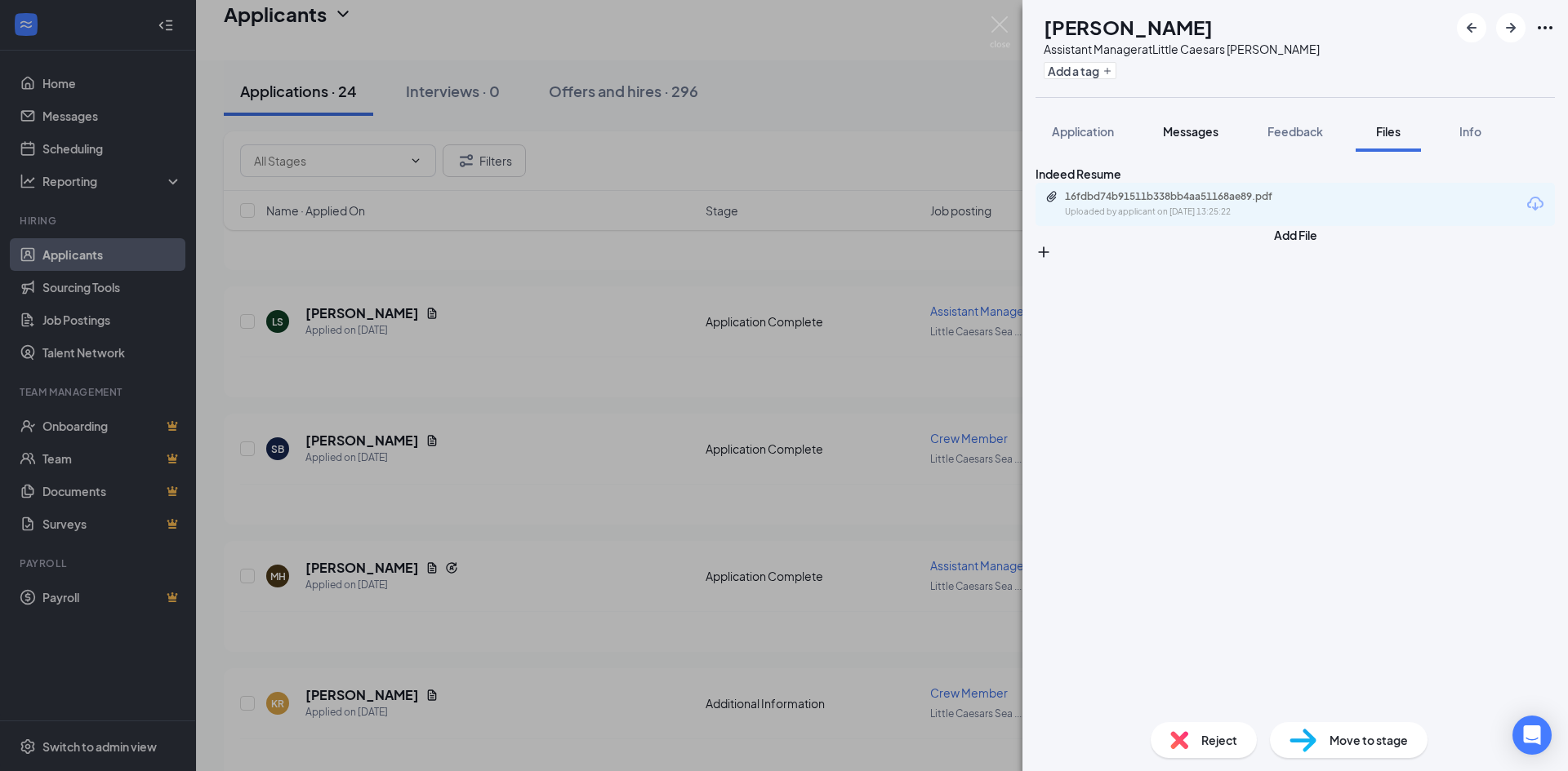
click at [1173, 126] on span "Messages" at bounding box center [1190, 131] width 56 height 15
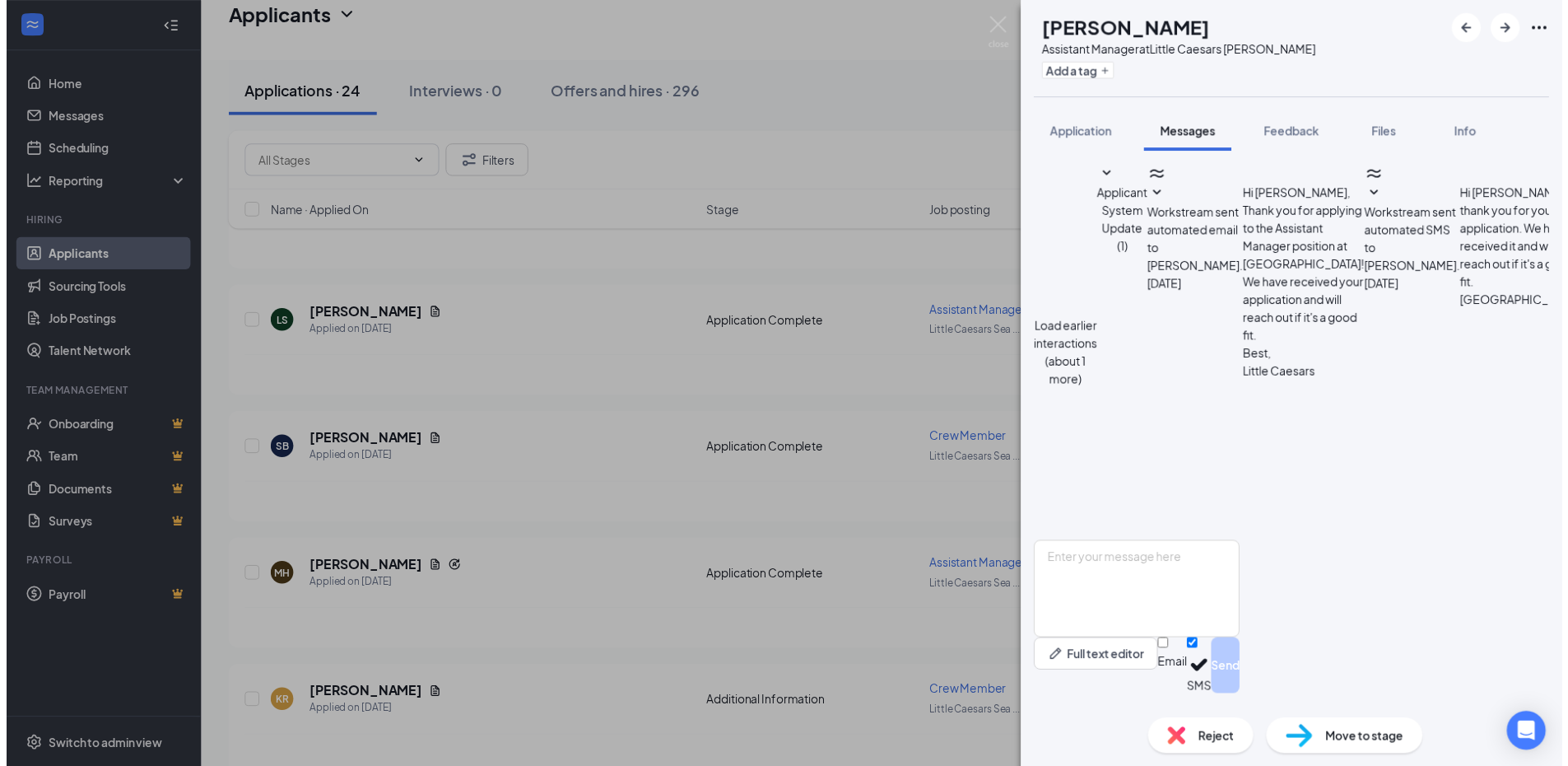
scroll to position [385, 0]
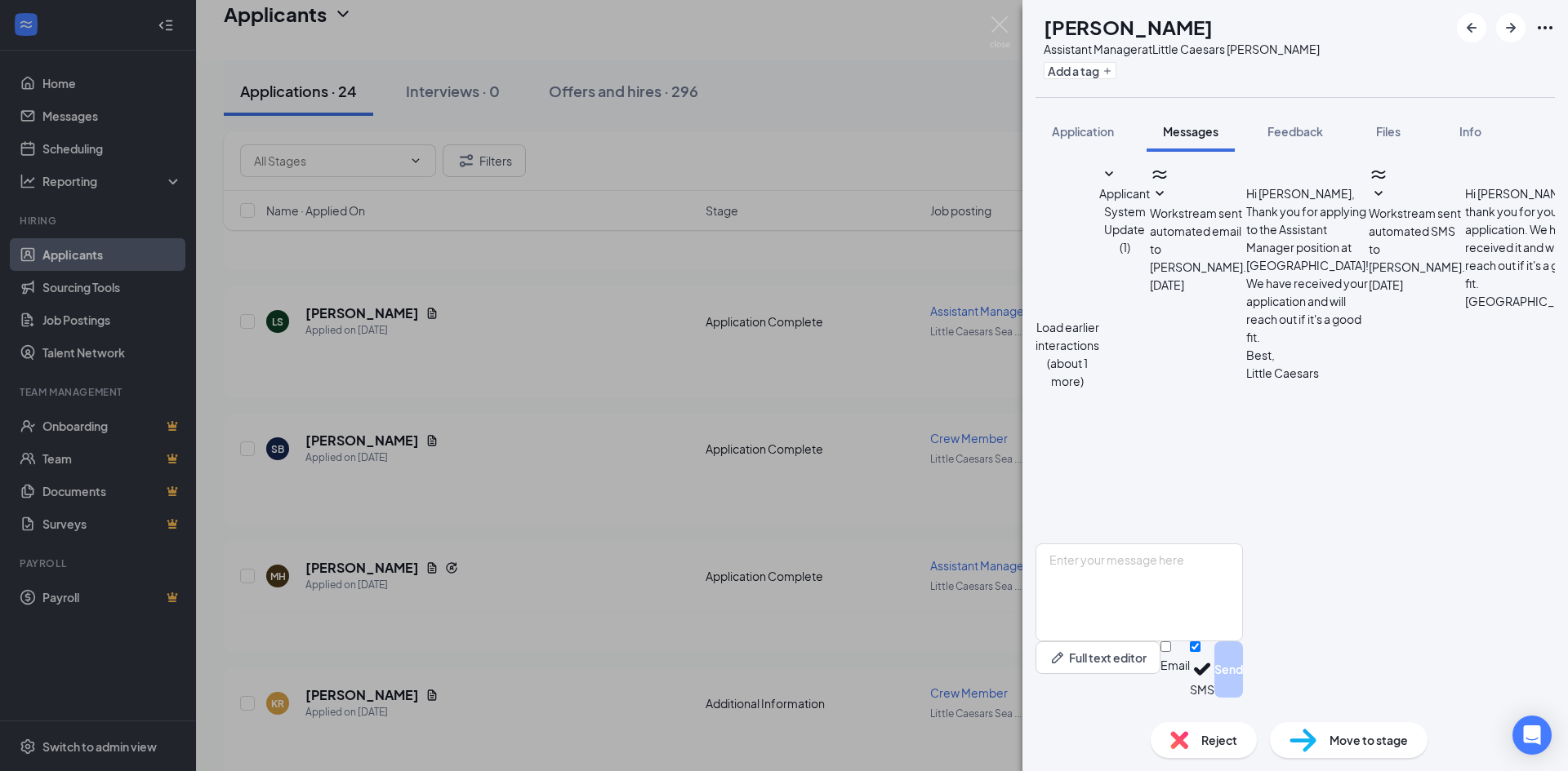
click at [920, 85] on div "[PERSON_NAME] Assistant Manager at [GEOGRAPHIC_DATA][PERSON_NAME] Add a tag App…" at bounding box center [784, 385] width 1568 height 771
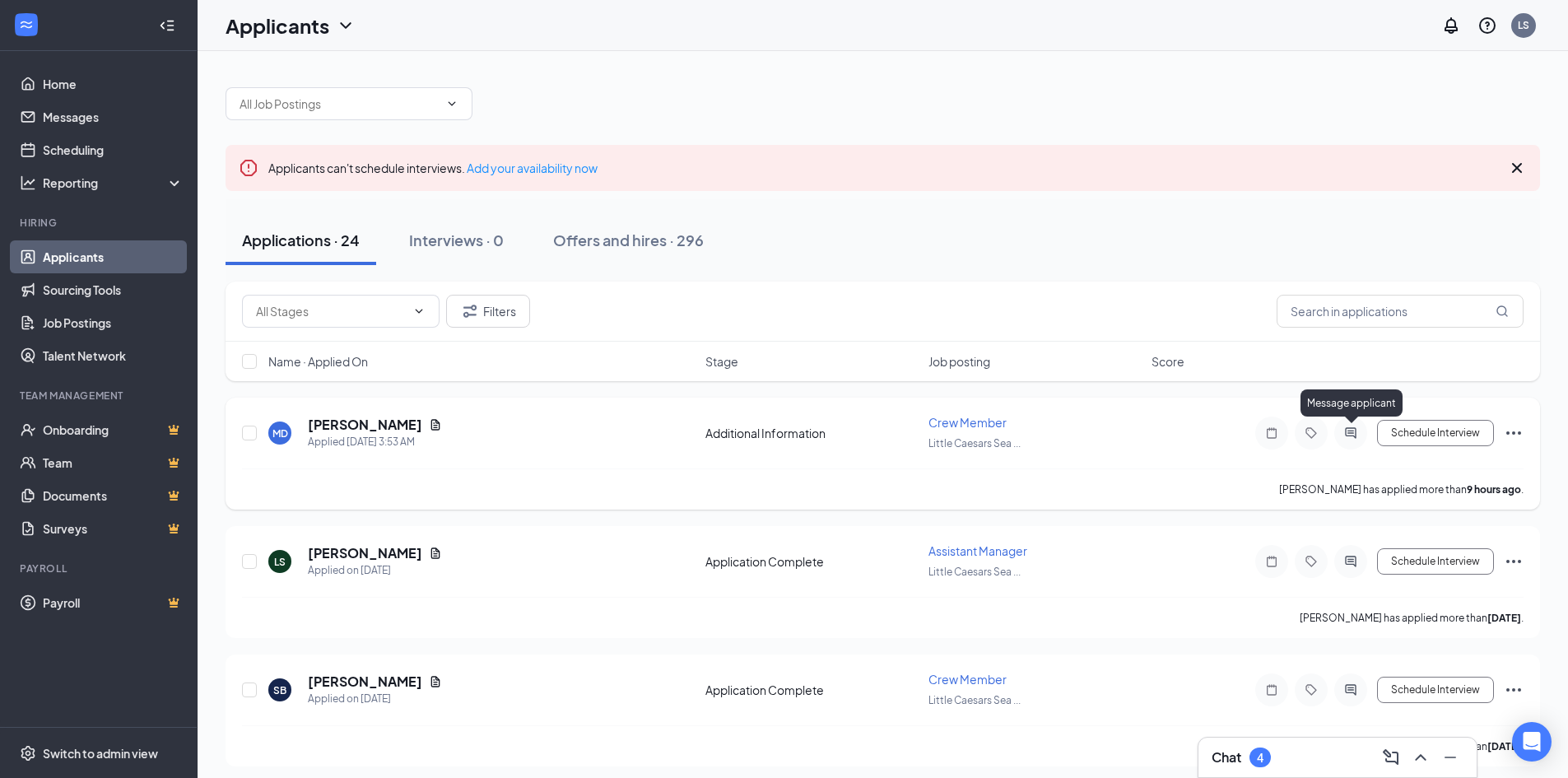
click at [1354, 435] on icon "ActiveChat" at bounding box center [1351, 433] width 20 height 13
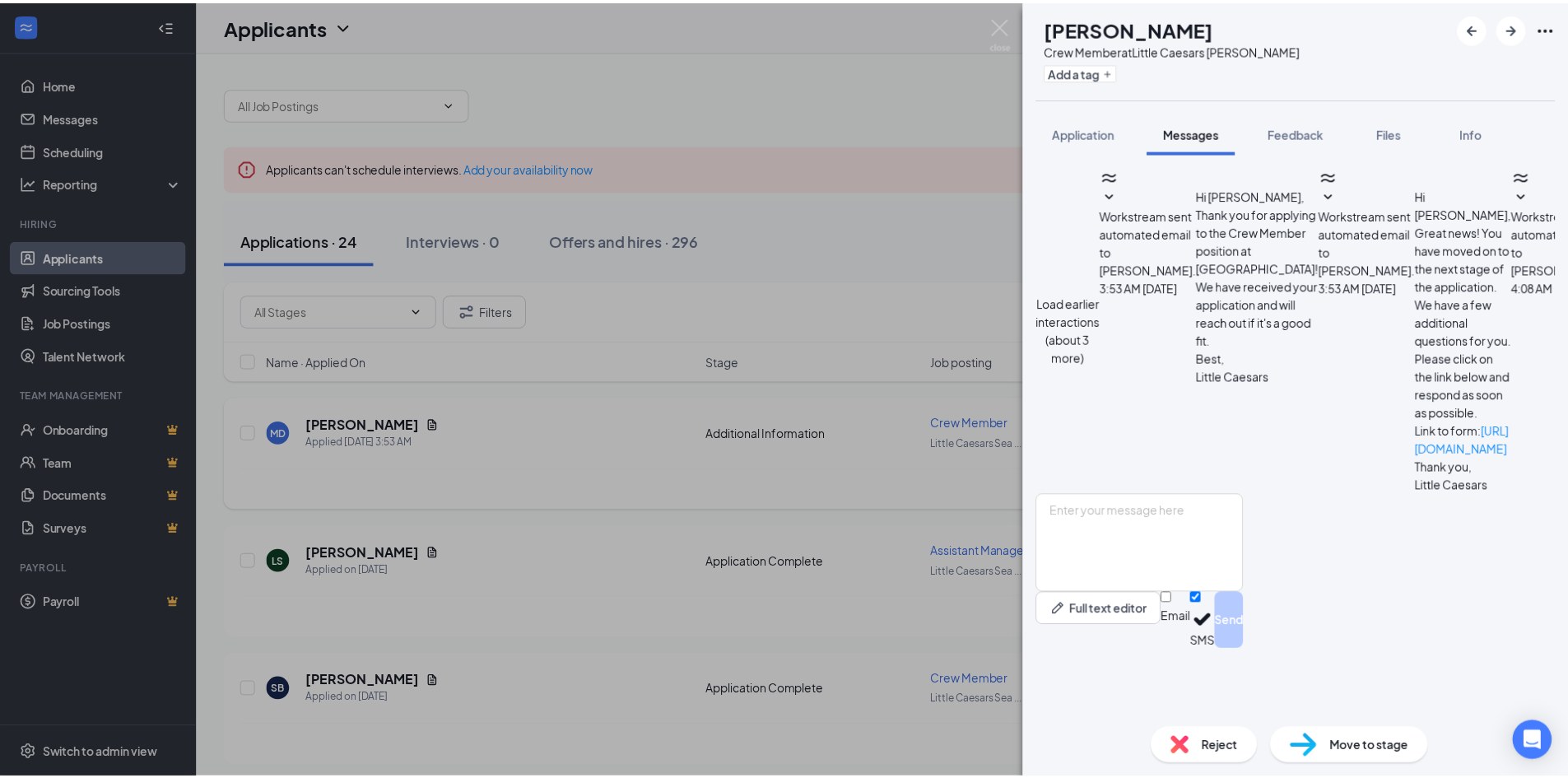
scroll to position [610, 0]
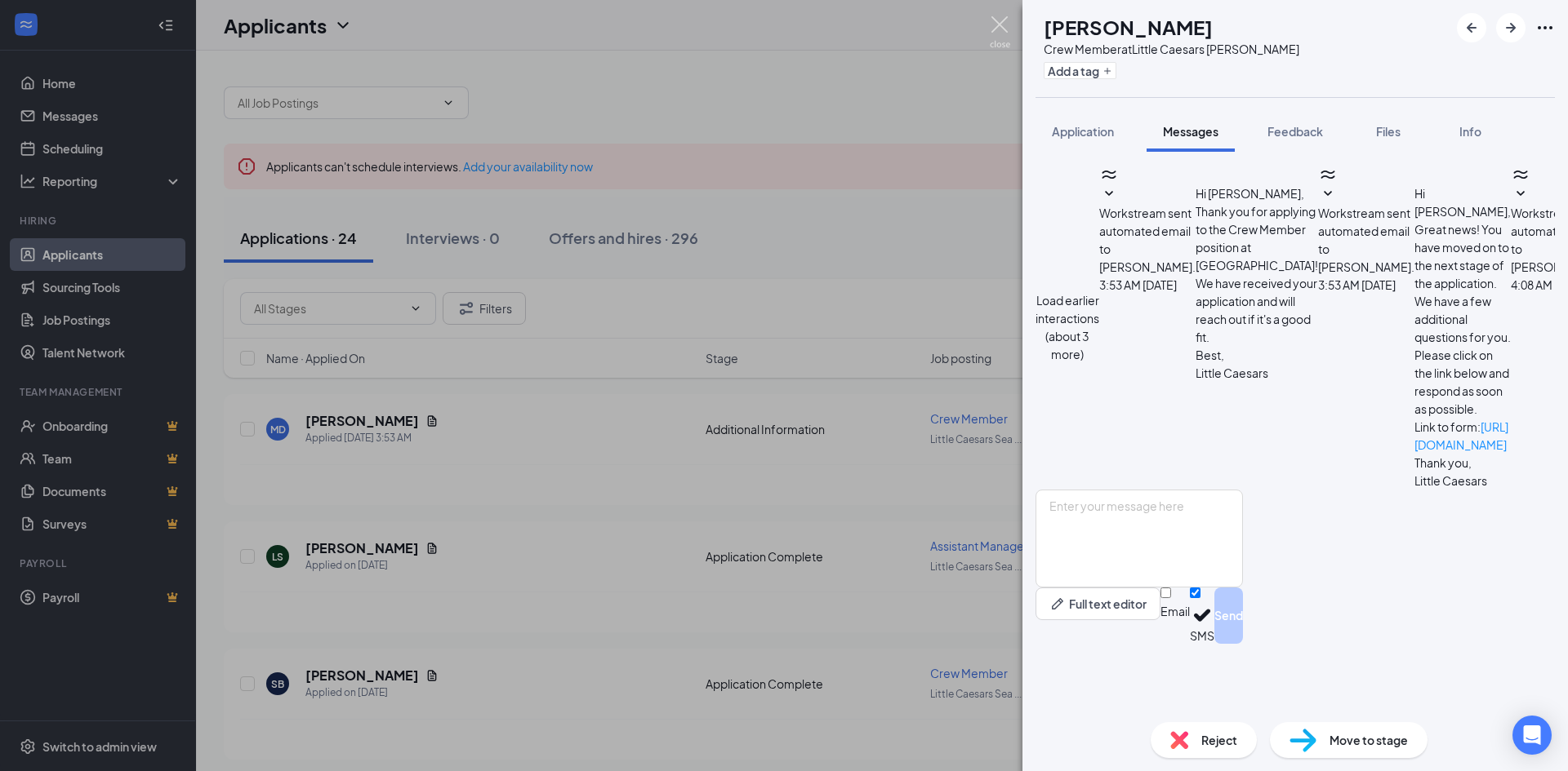
click at [1002, 27] on img at bounding box center [1000, 32] width 21 height 31
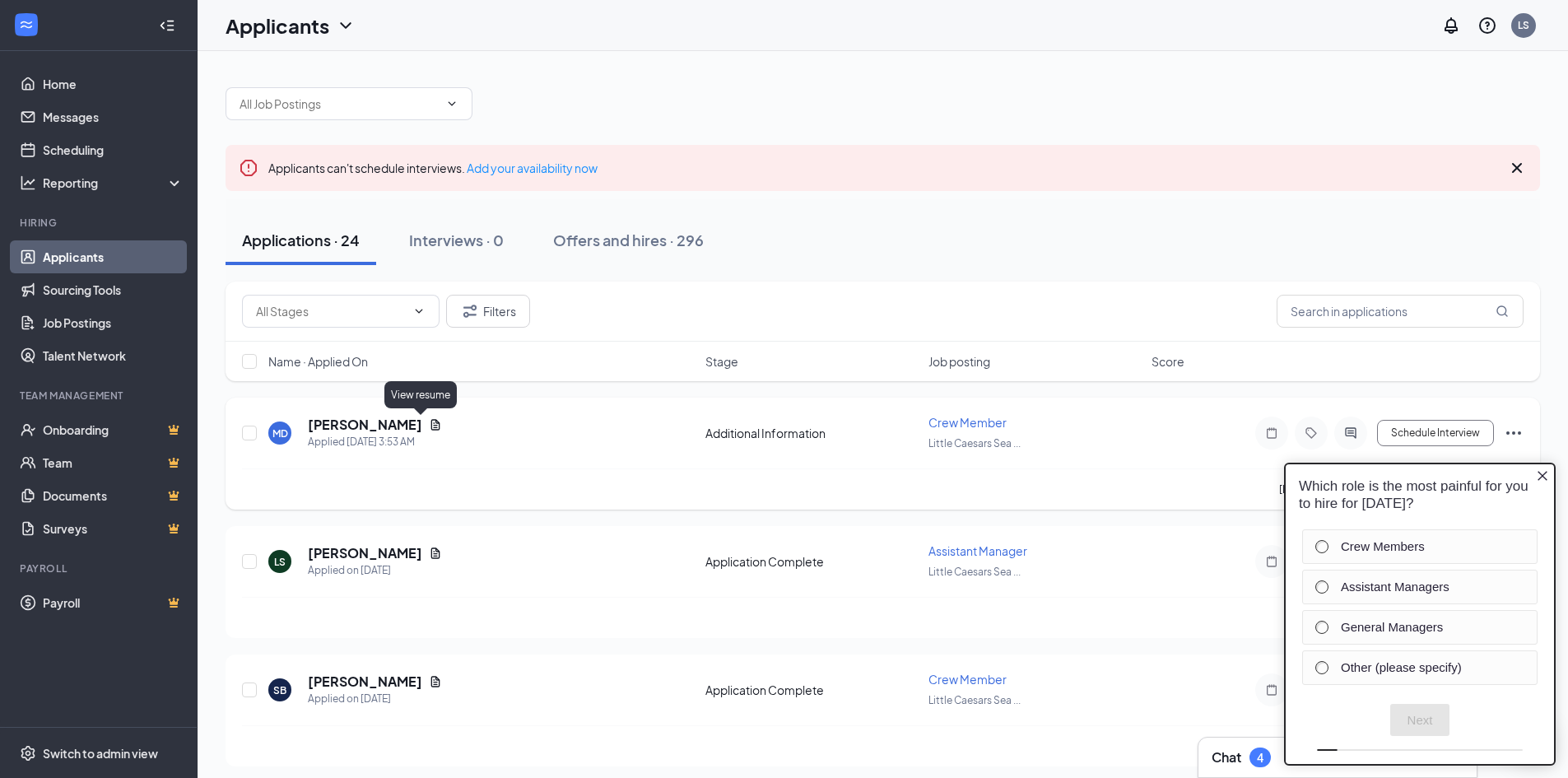
click at [432, 423] on icon "Document" at bounding box center [436, 424] width 9 height 11
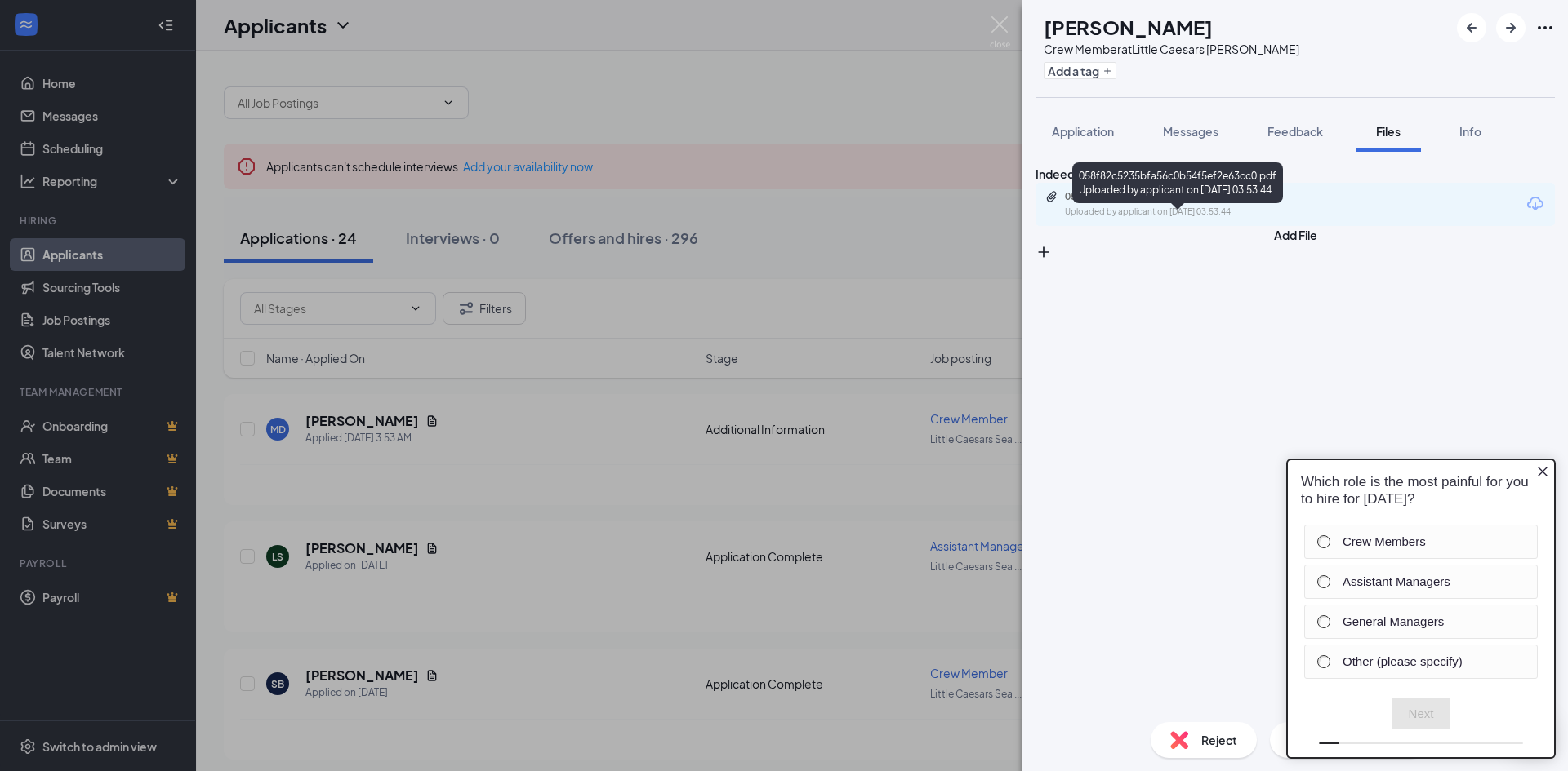
click at [1118, 203] on div "058f82c5235bfa56c0b54f5ef2e63cc0.pdf" at bounding box center [1178, 196] width 228 height 13
click at [552, 301] on div "MD [PERSON_NAME] Crew Member at Little Caesars [PERSON_NAME] Add a tag Applicat…" at bounding box center [784, 385] width 1568 height 771
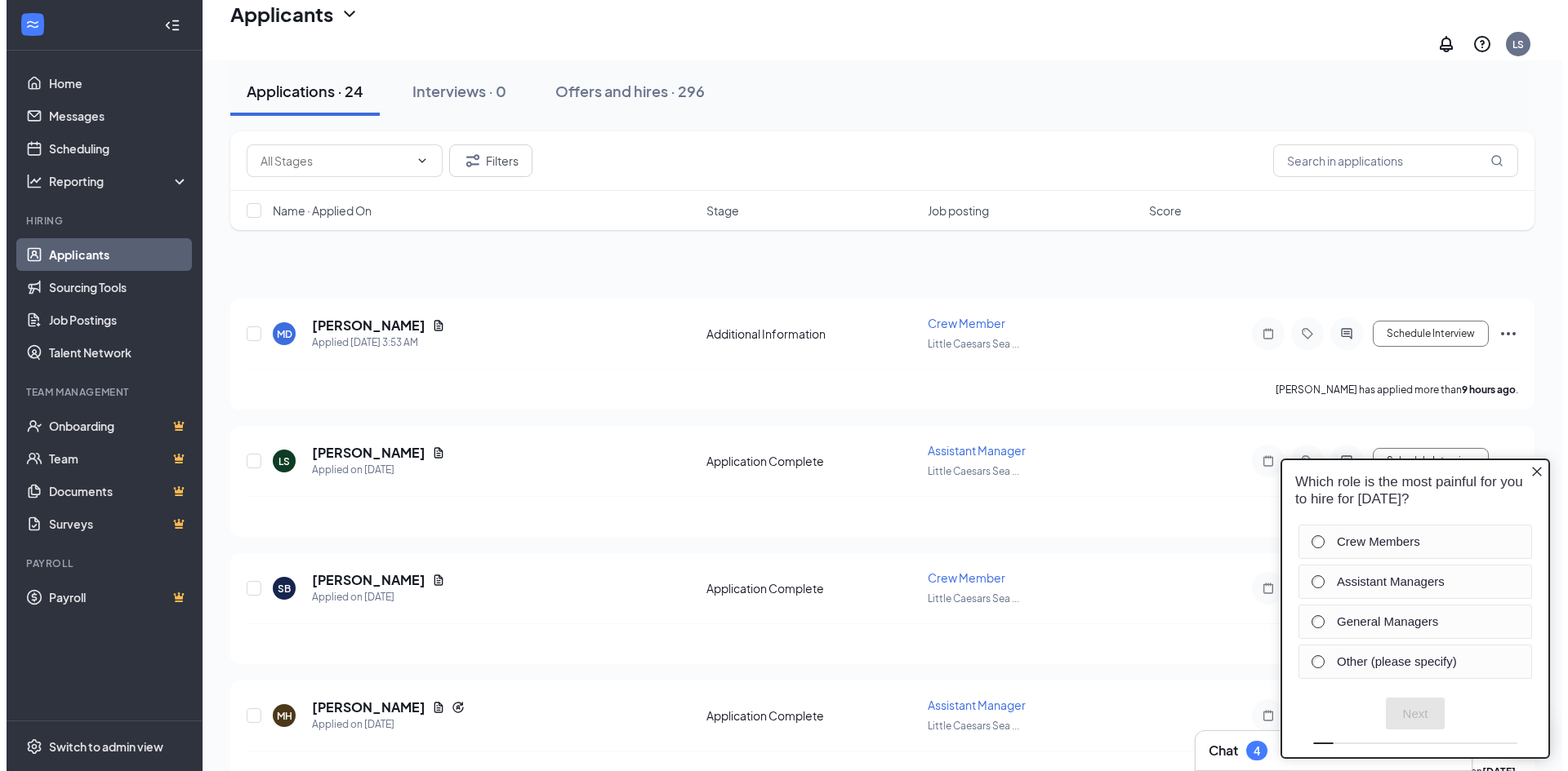
scroll to position [245, 0]
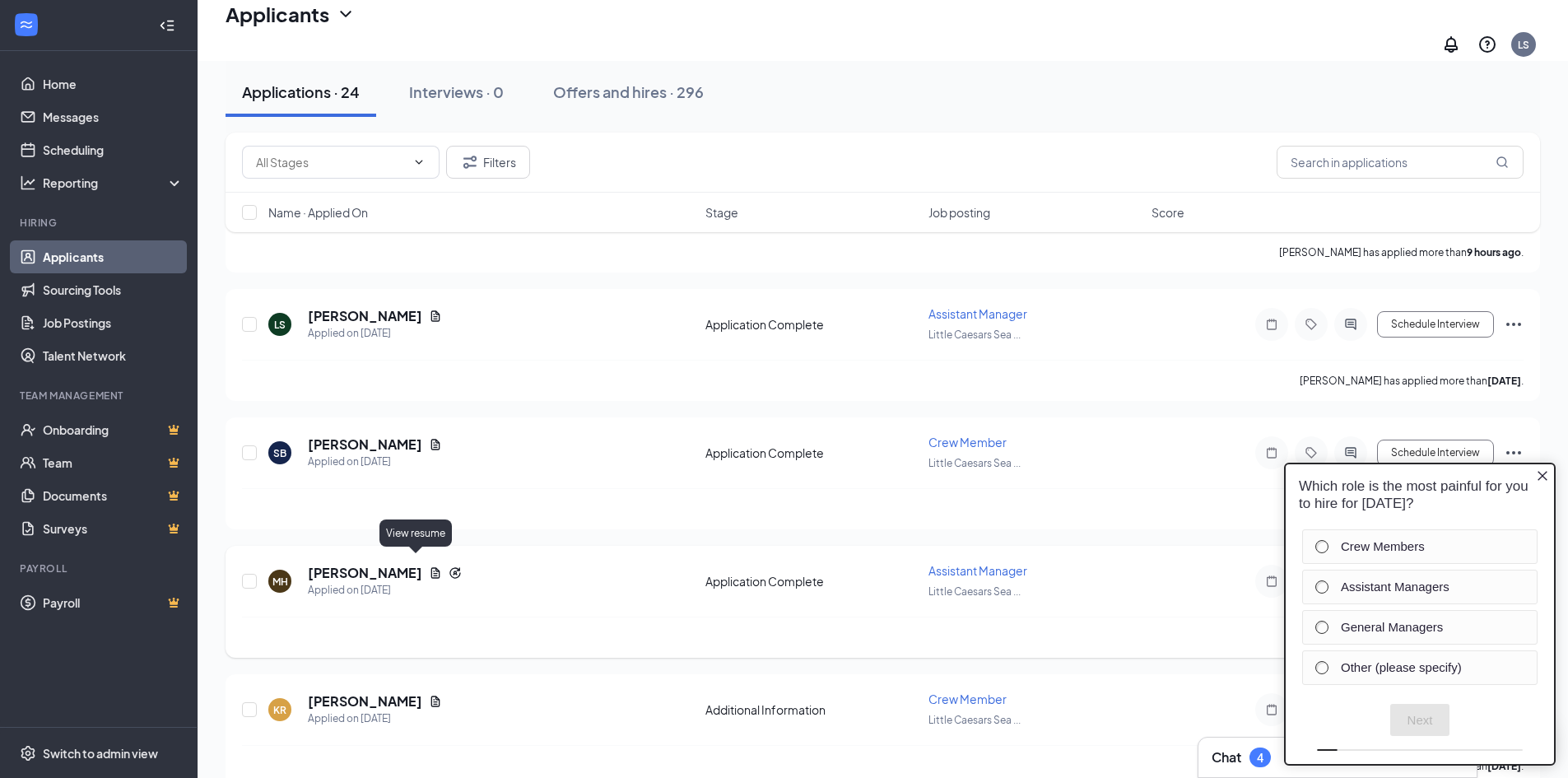
click at [429, 566] on icon "Document" at bounding box center [435, 572] width 13 height 13
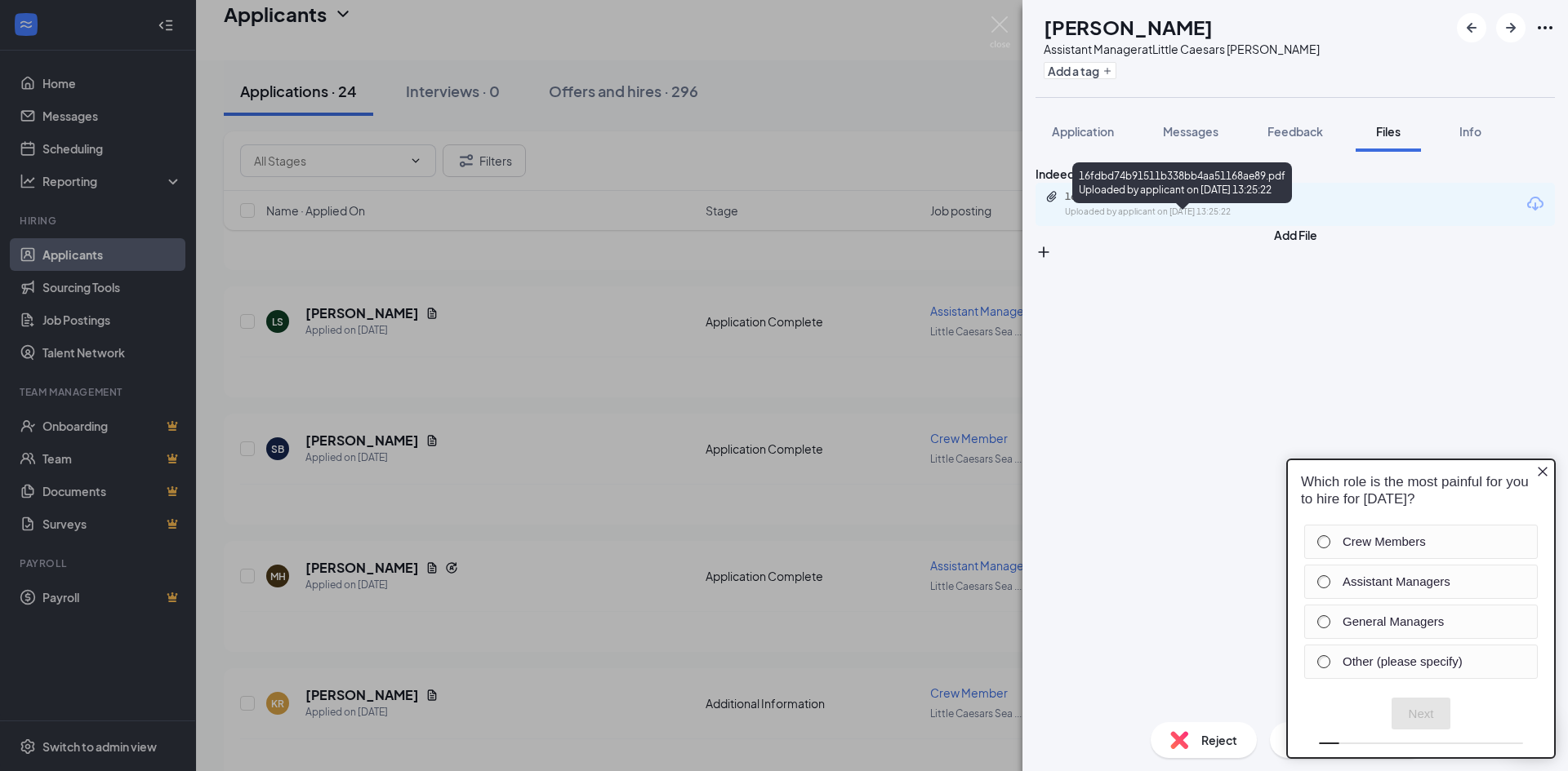
click at [1195, 203] on div "16fdbd74b91511b338bb4aa51168ae89.pdf" at bounding box center [1178, 196] width 228 height 13
